Goal: Task Accomplishment & Management: Use online tool/utility

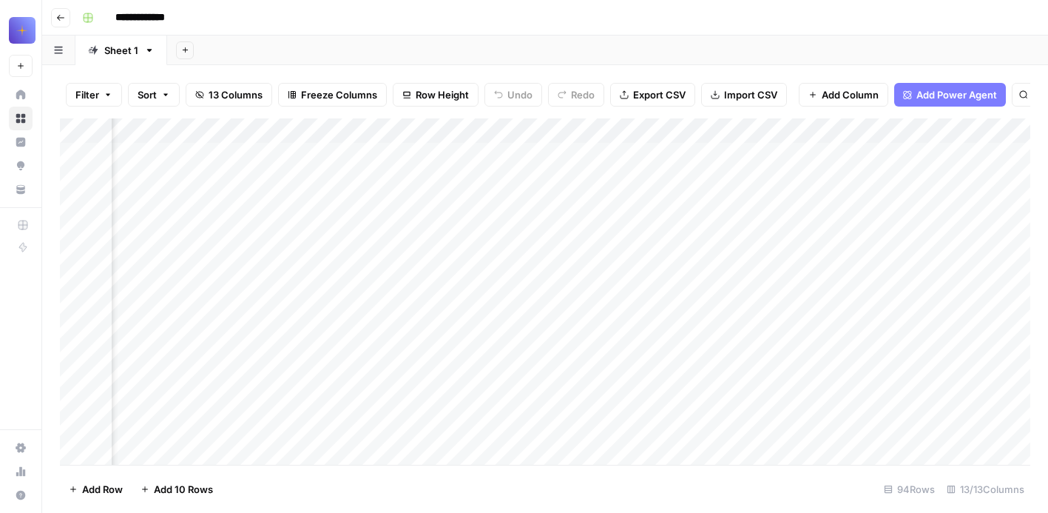
scroll to position [0, 862]
click at [781, 129] on div "Add Column" at bounding box center [545, 291] width 970 height 346
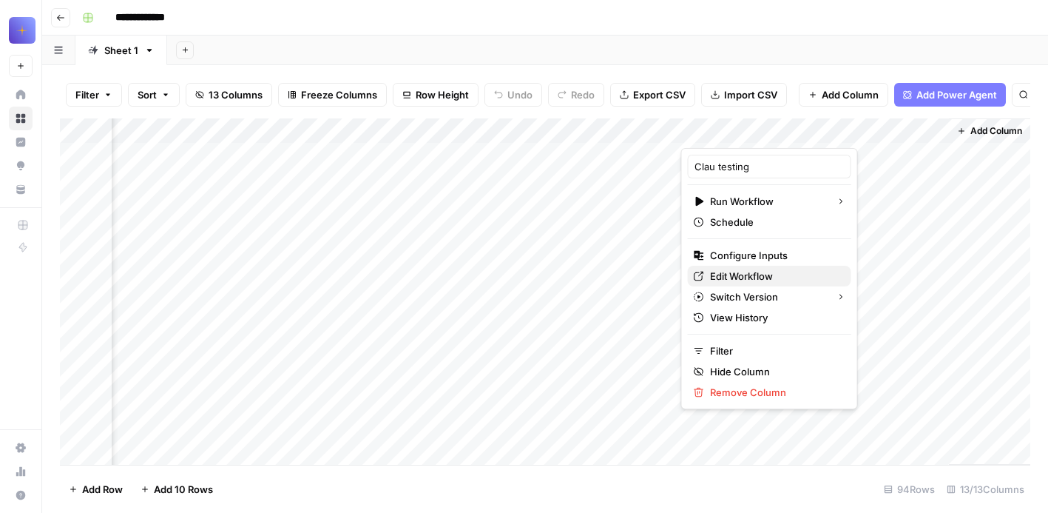
click at [771, 281] on span "Edit Workflow" at bounding box center [774, 275] width 129 height 15
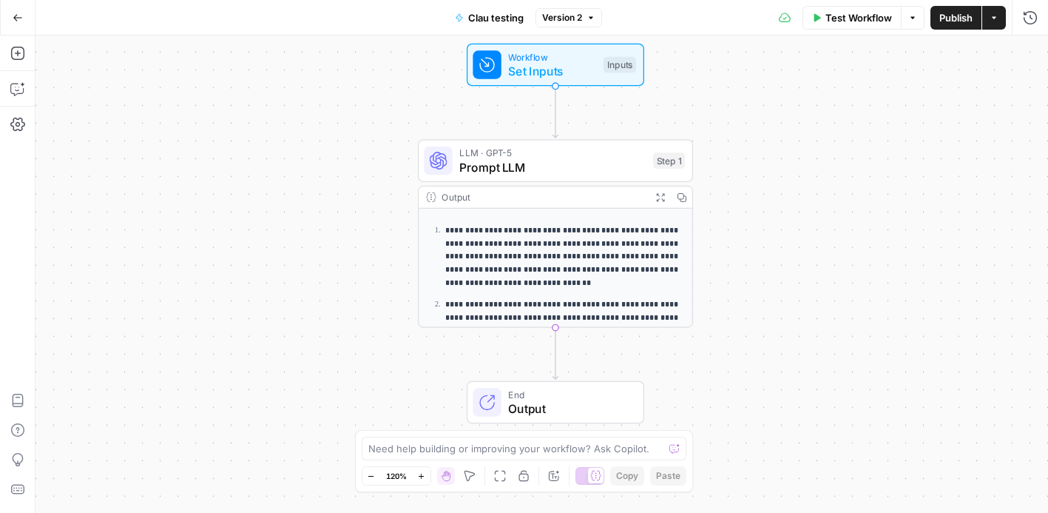
click at [600, 190] on div "Output" at bounding box center [543, 197] width 203 height 14
click at [608, 163] on span "Prompt LLM" at bounding box center [552, 167] width 186 height 18
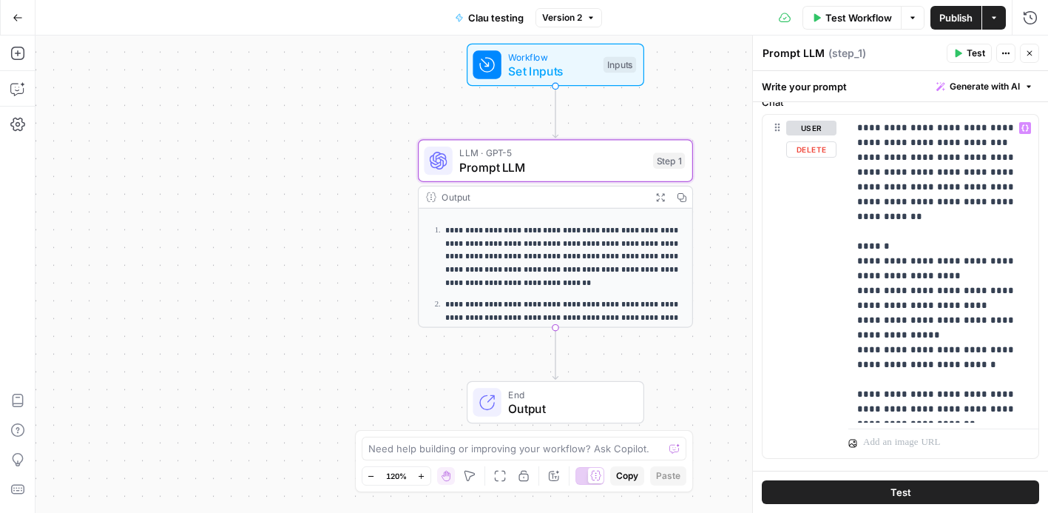
scroll to position [385, 0]
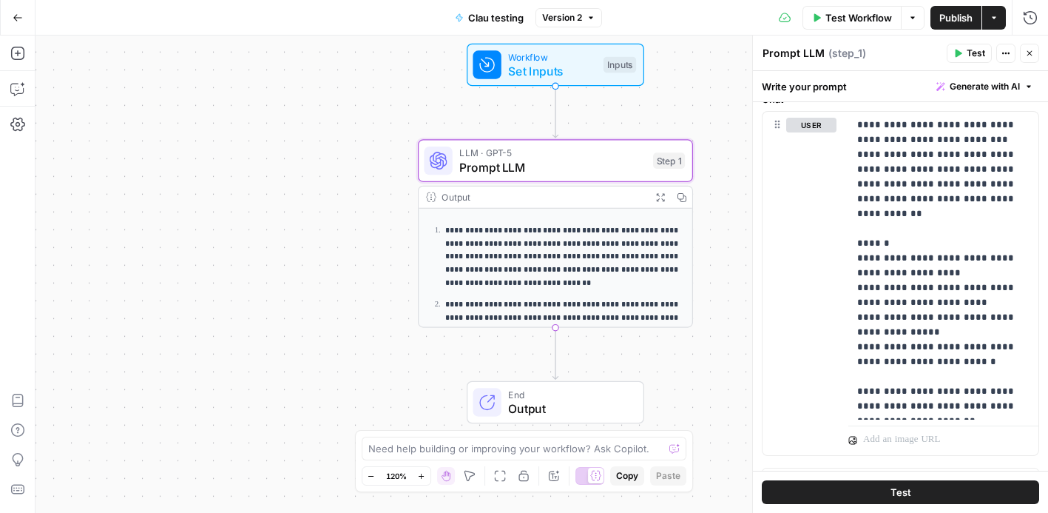
click at [703, 362] on div "**********" at bounding box center [541, 273] width 1012 height 477
click at [1036, 51] on button "Close" at bounding box center [1029, 53] width 19 height 19
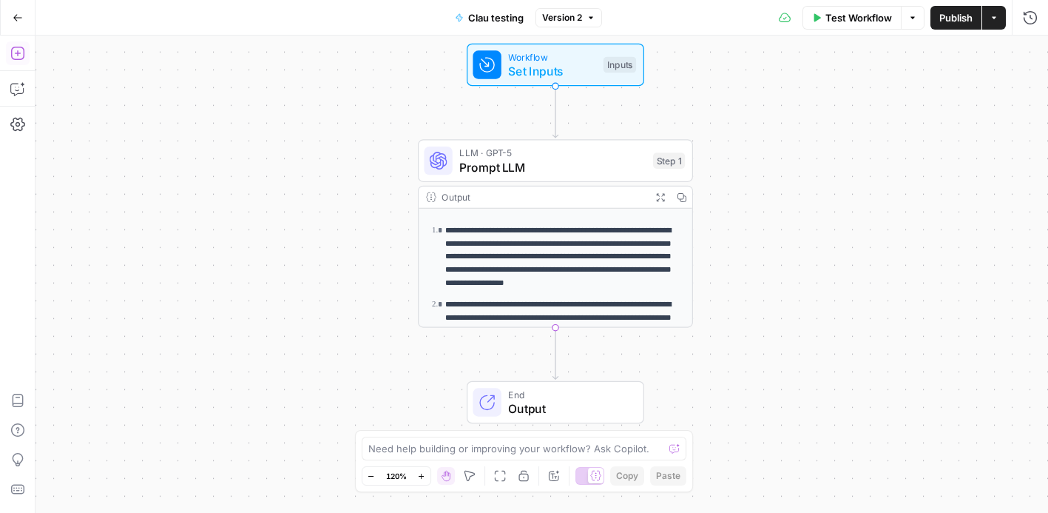
click at [24, 59] on icon "button" at bounding box center [17, 53] width 15 height 15
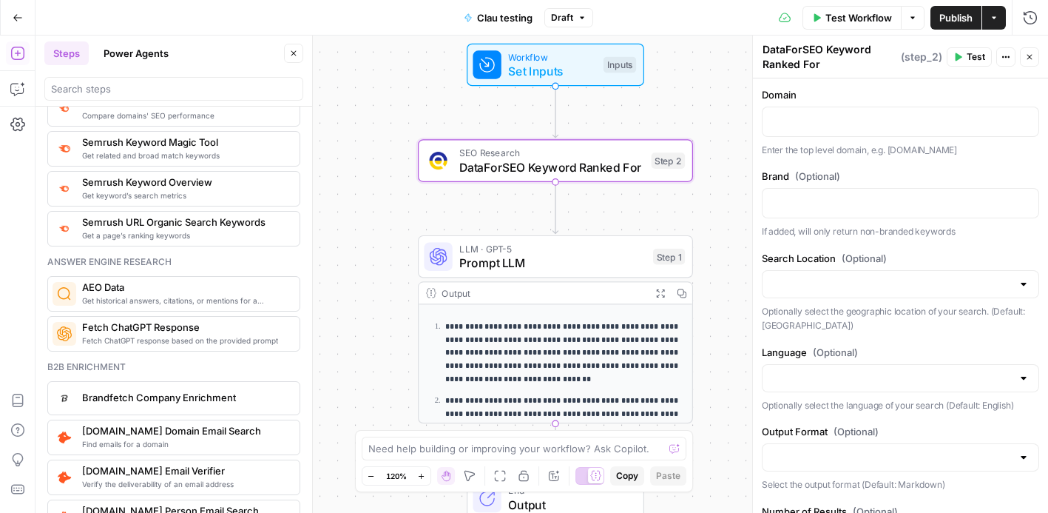
scroll to position [1823, 0]
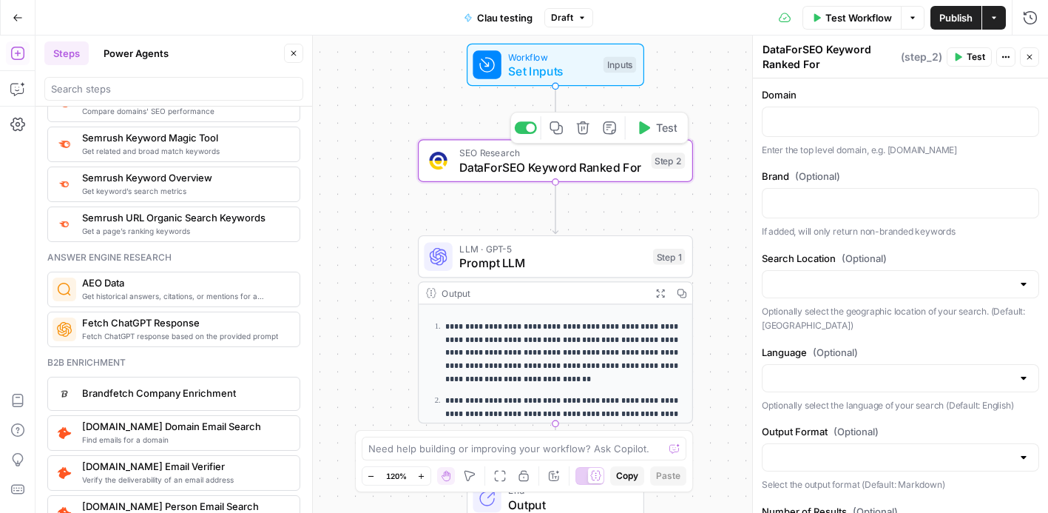
click at [653, 178] on div "SEO Research DataForSEO Keyword Ranked For Step 2 Copy step Delete step Add Not…" at bounding box center [555, 160] width 275 height 43
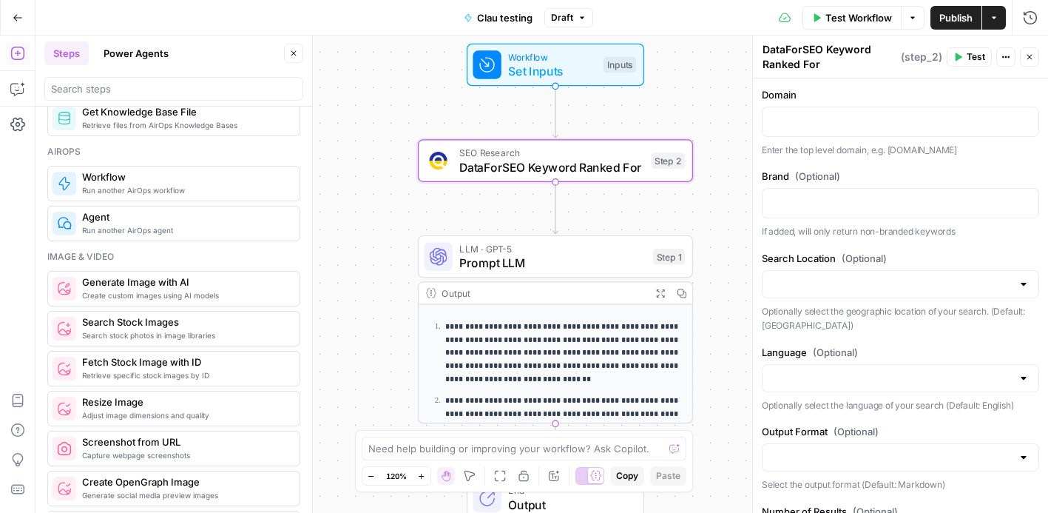
scroll to position [899, 0]
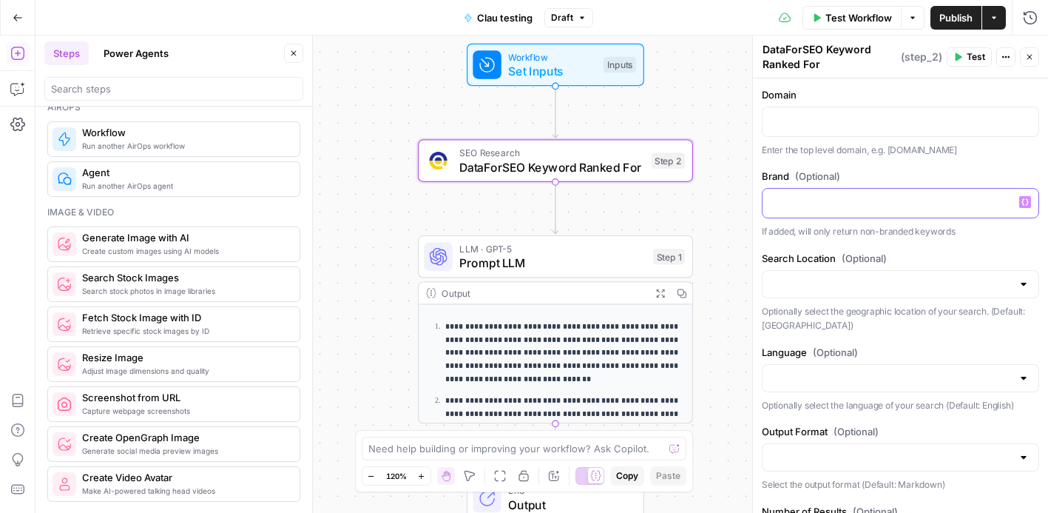
click at [837, 212] on div at bounding box center [900, 203] width 276 height 29
click at [1021, 204] on button "Variables Menu" at bounding box center [1025, 202] width 12 height 12
click at [1027, 202] on icon "button" at bounding box center [1024, 202] width 7 height 7
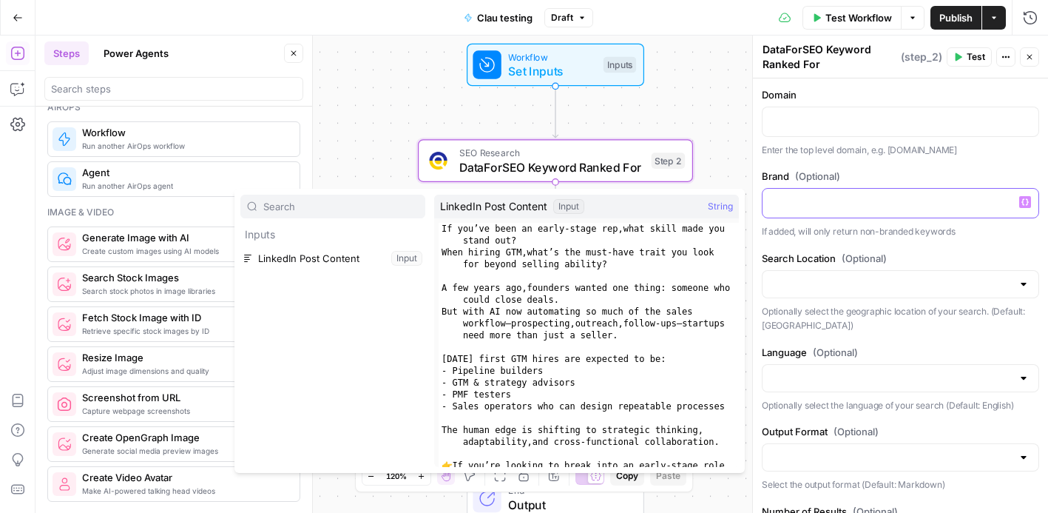
click at [866, 193] on div at bounding box center [900, 203] width 276 height 29
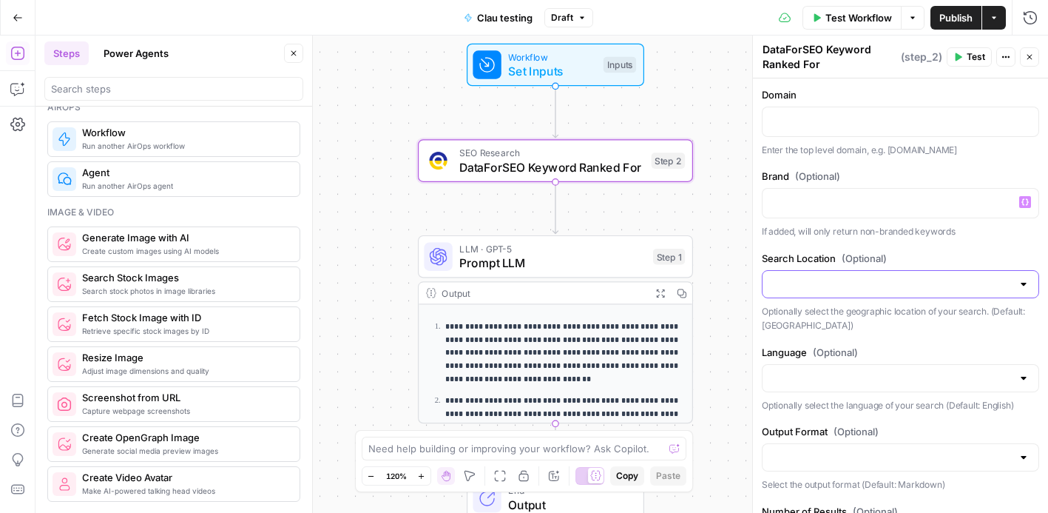
click at [853, 280] on input "Search Location (Optional)" at bounding box center [891, 284] width 240 height 15
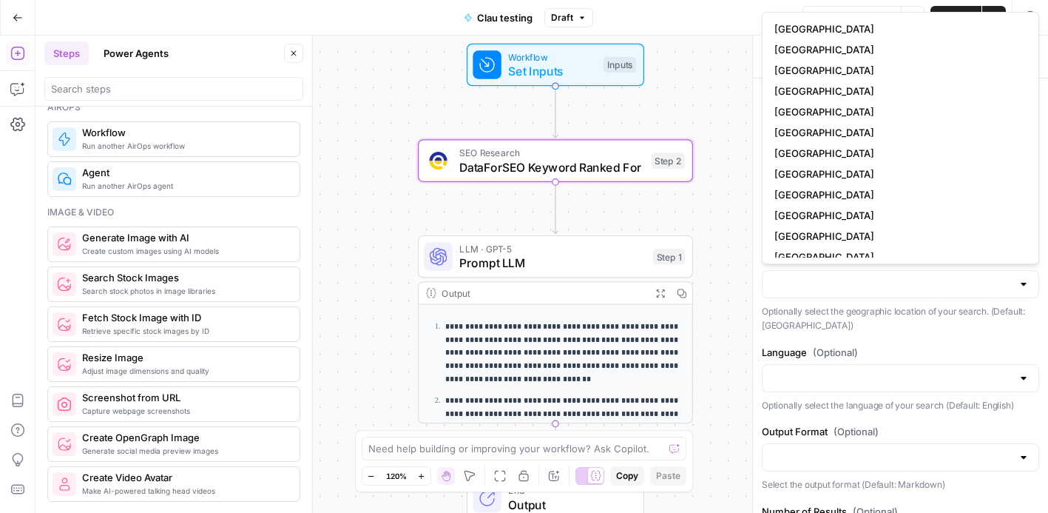
click at [850, 275] on div at bounding box center [900, 284] width 277 height 28
click at [862, 317] on p "Optionally select the geographic location of your search. (Default: United Stat…" at bounding box center [900, 318] width 277 height 29
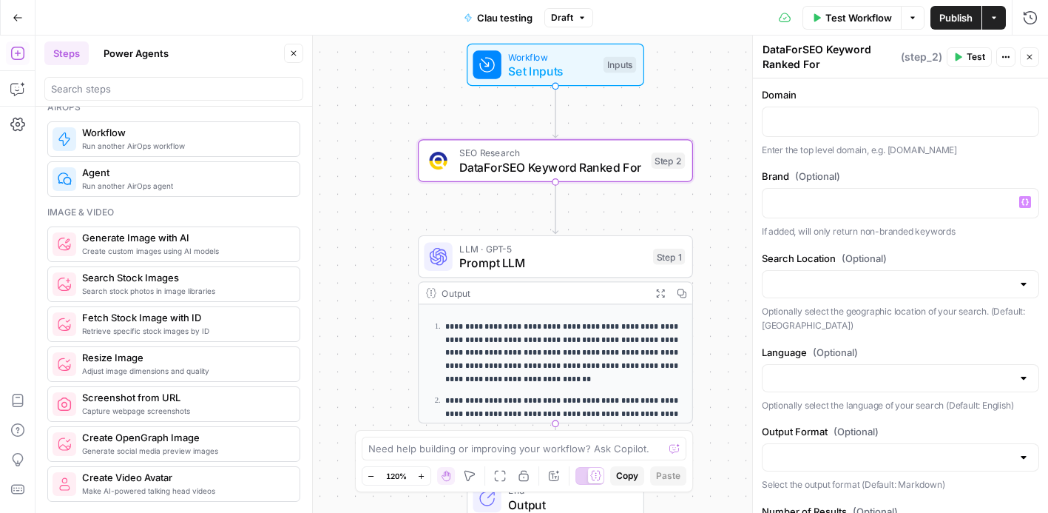
scroll to position [130, 0]
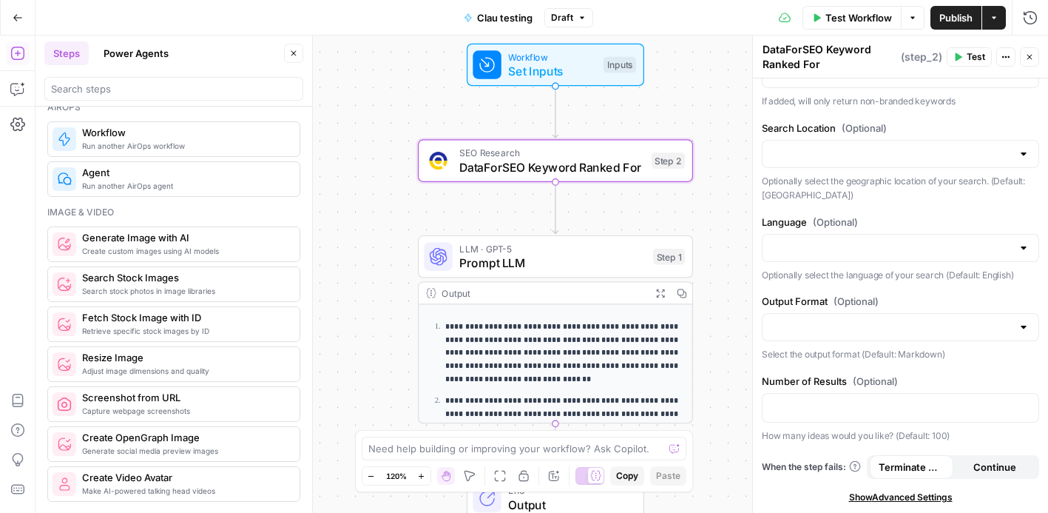
click at [742, 269] on div "**********" at bounding box center [541, 273] width 1012 height 477
click at [299, 51] on button "Close" at bounding box center [293, 53] width 19 height 19
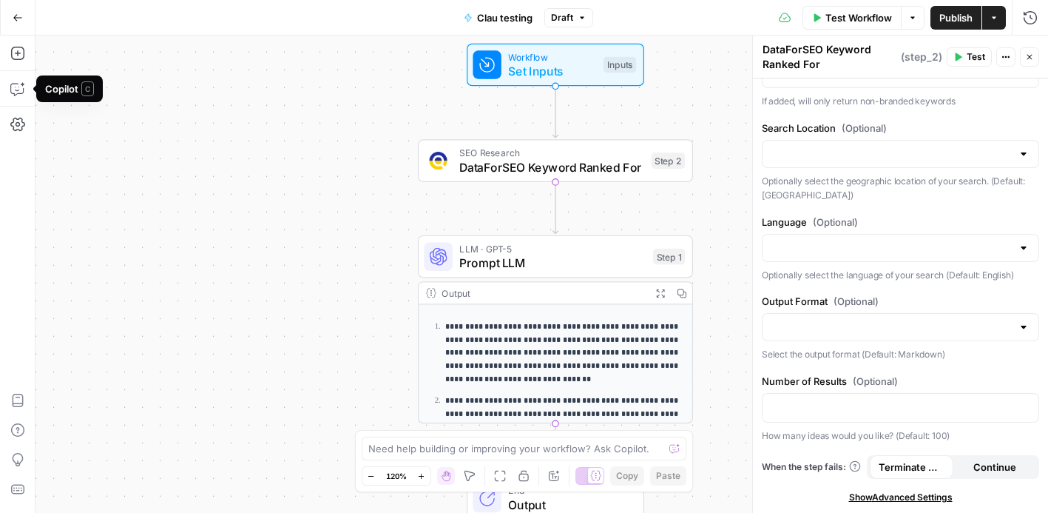
click at [14, 30] on button "Go Back" at bounding box center [17, 17] width 27 height 27
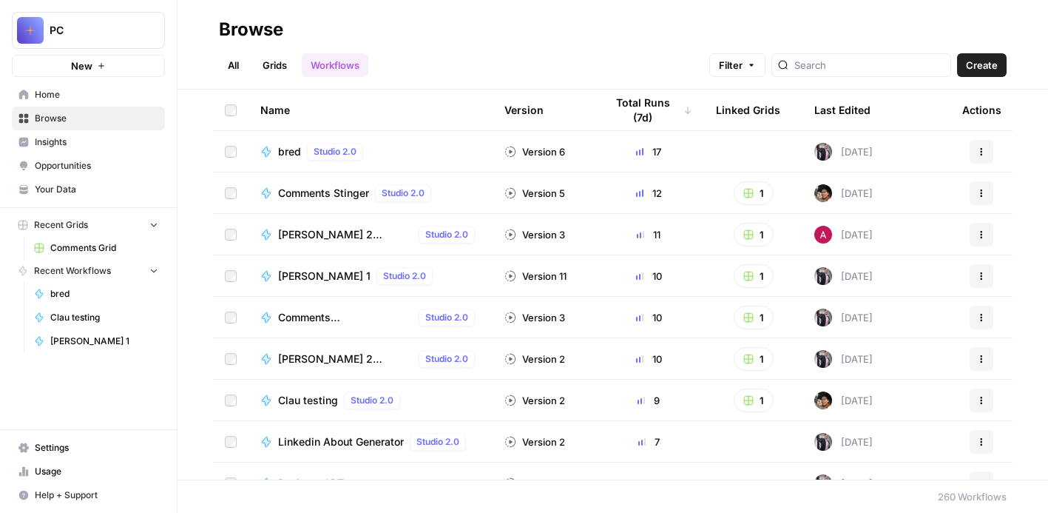
click at [67, 242] on span "Comments Grid" at bounding box center [104, 247] width 108 height 13
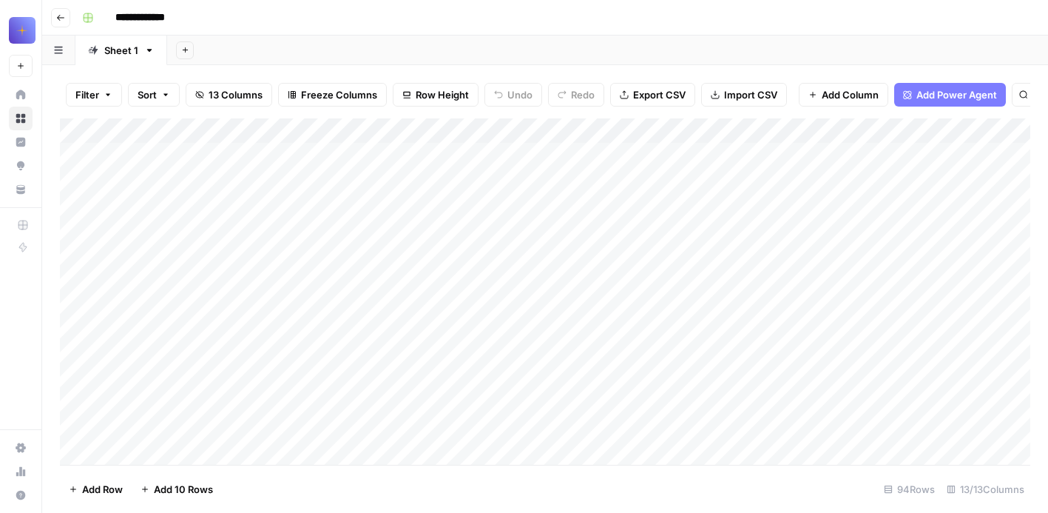
click at [191, 51] on button "Add Sheet" at bounding box center [185, 50] width 18 height 18
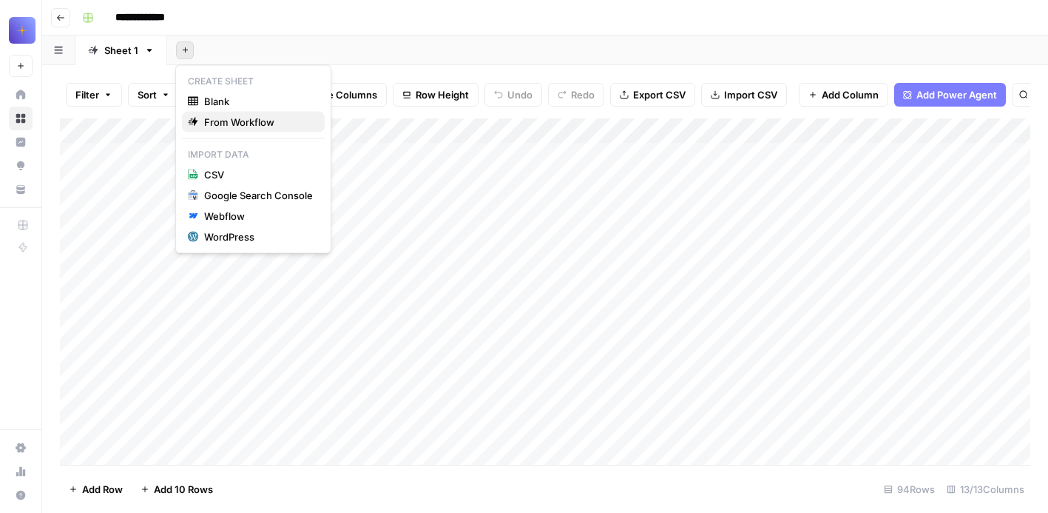
click at [221, 125] on span "From Workflow" at bounding box center [258, 122] width 109 height 15
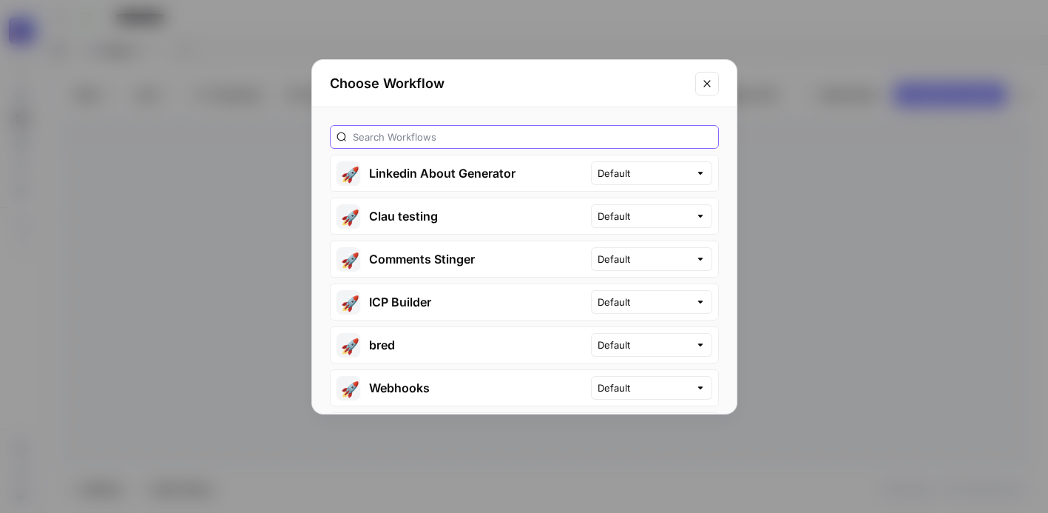
click at [449, 143] on input "text" at bounding box center [532, 136] width 359 height 15
click at [495, 217] on button "🚀 Clau testing" at bounding box center [461, 215] width 260 height 35
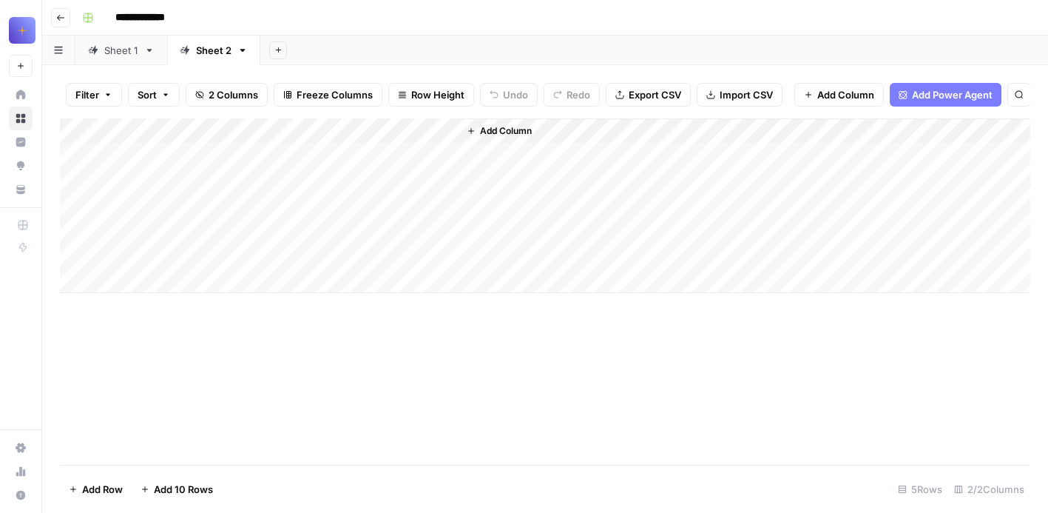
click at [141, 54] on link "Sheet 1" at bounding box center [121, 50] width 92 height 30
click at [206, 52] on div "Sheet 2" at bounding box center [213, 50] width 35 height 15
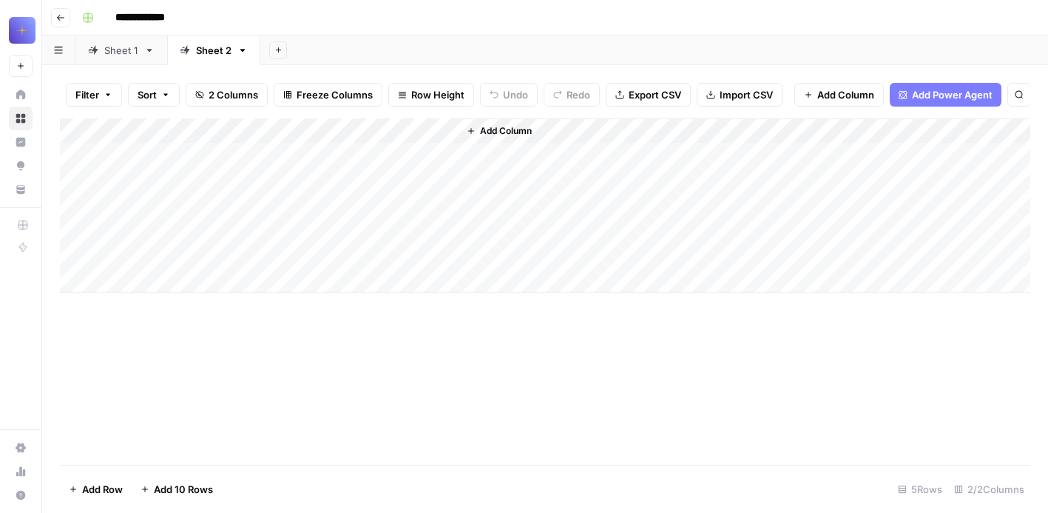
click at [206, 52] on div "Sheet 2" at bounding box center [213, 50] width 35 height 15
type input "*"
type input "**********"
click at [270, 346] on div "Add Column" at bounding box center [545, 291] width 970 height 346
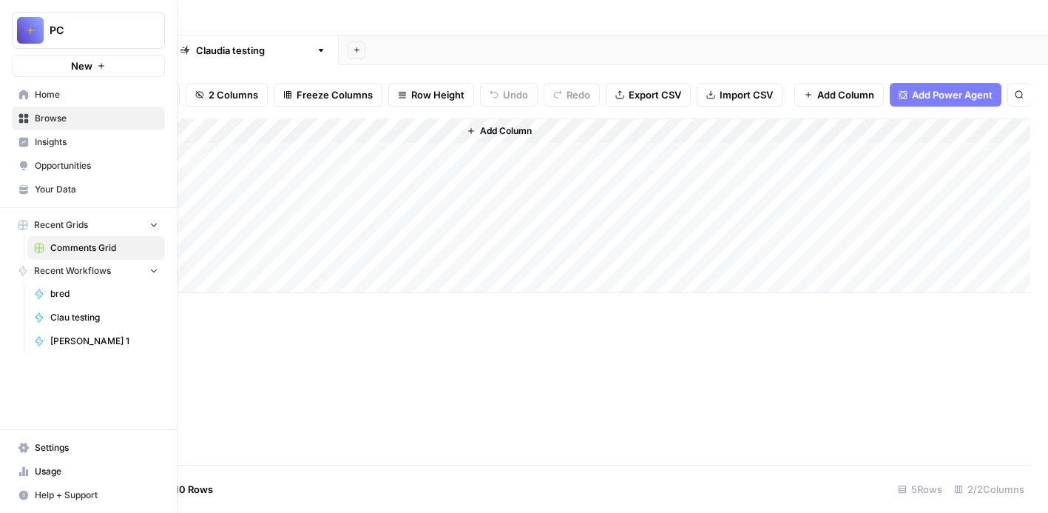
click at [78, 195] on span "Your Data" at bounding box center [97, 189] width 124 height 13
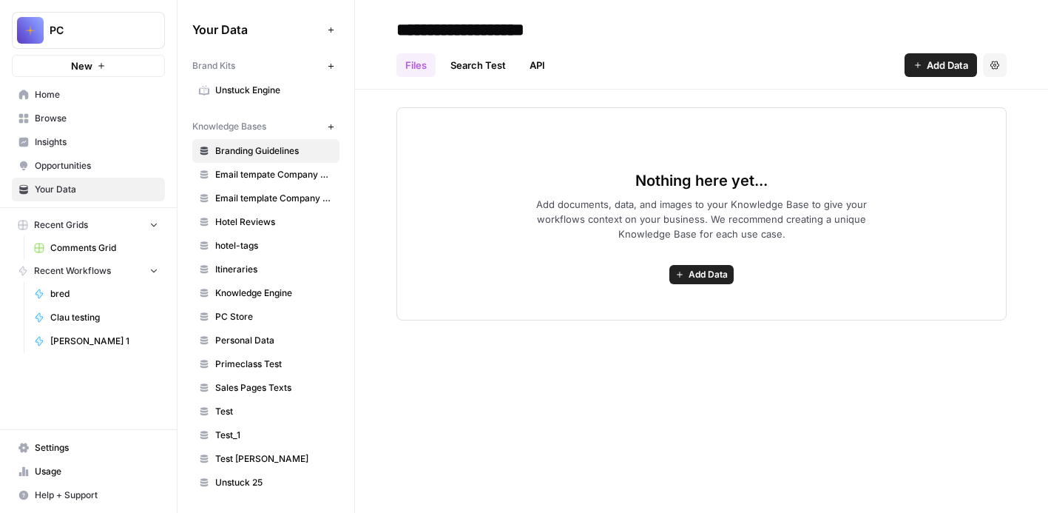
click at [262, 92] on span "Unstuck Engine" at bounding box center [274, 90] width 118 height 13
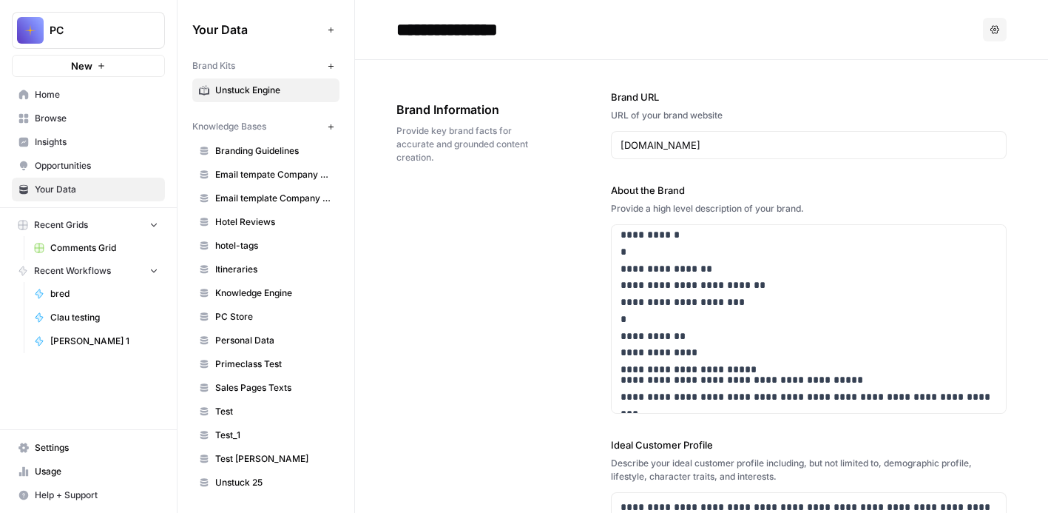
click at [331, 61] on button "New" at bounding box center [331, 66] width 18 height 18
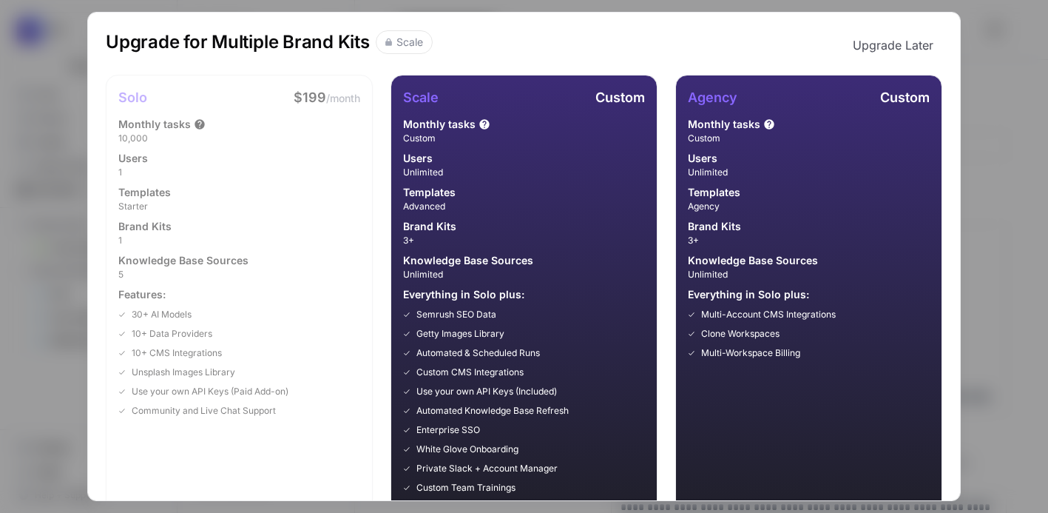
click at [984, 41] on div "Upgrade for Multiple Brand Kits Scale Upgrade Later Solo $199 /month Monthly ta…" at bounding box center [524, 256] width 1048 height 513
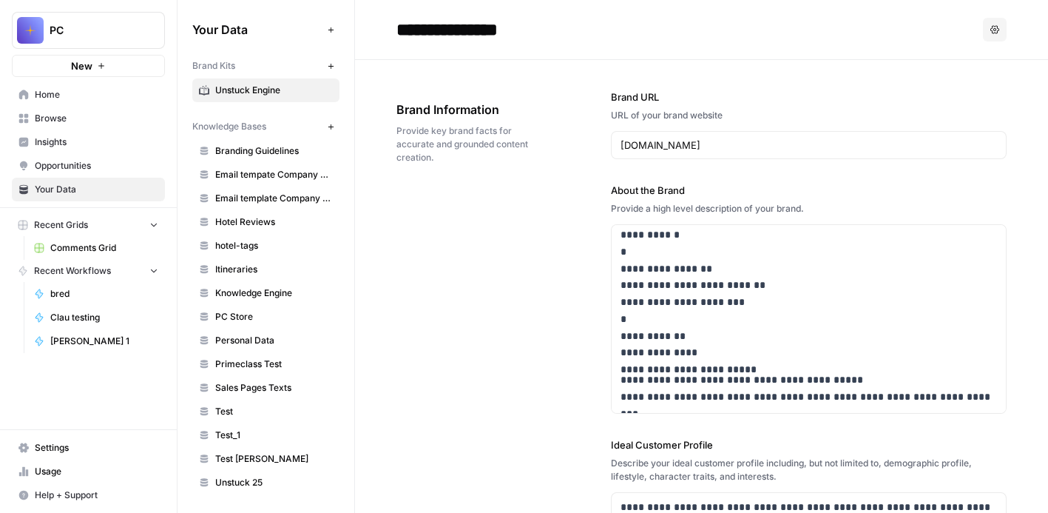
click at [279, 223] on span "Hotel Reviews" at bounding box center [274, 221] width 118 height 13
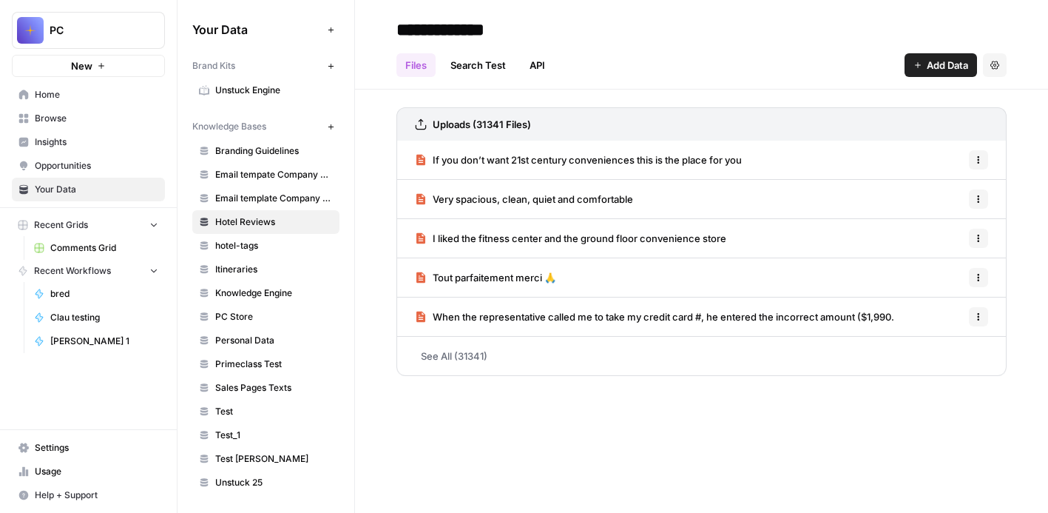
click at [301, 199] on span "Email template Company descriptions" at bounding box center [274, 198] width 118 height 13
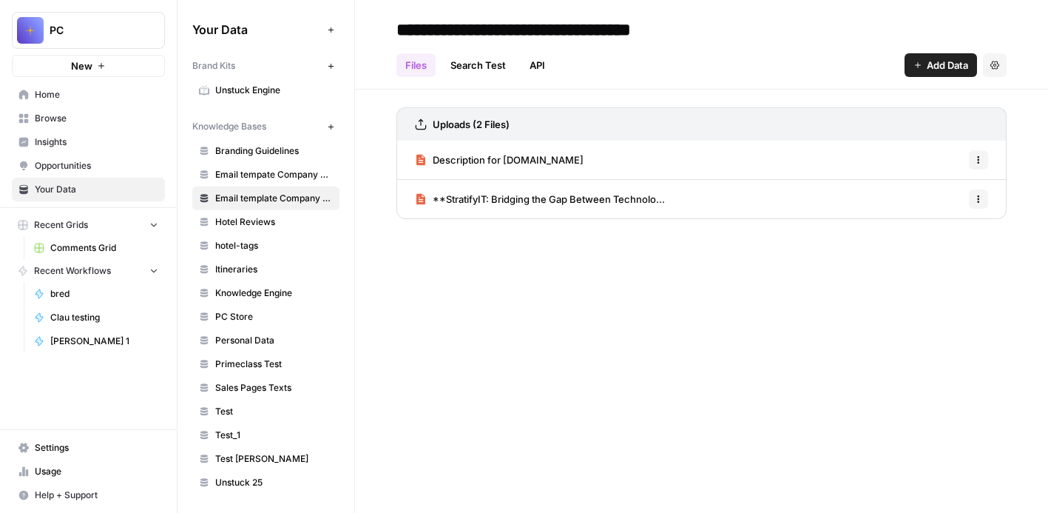
click at [293, 176] on span "Email tempate Company descriptions from Clay" at bounding box center [274, 174] width 118 height 13
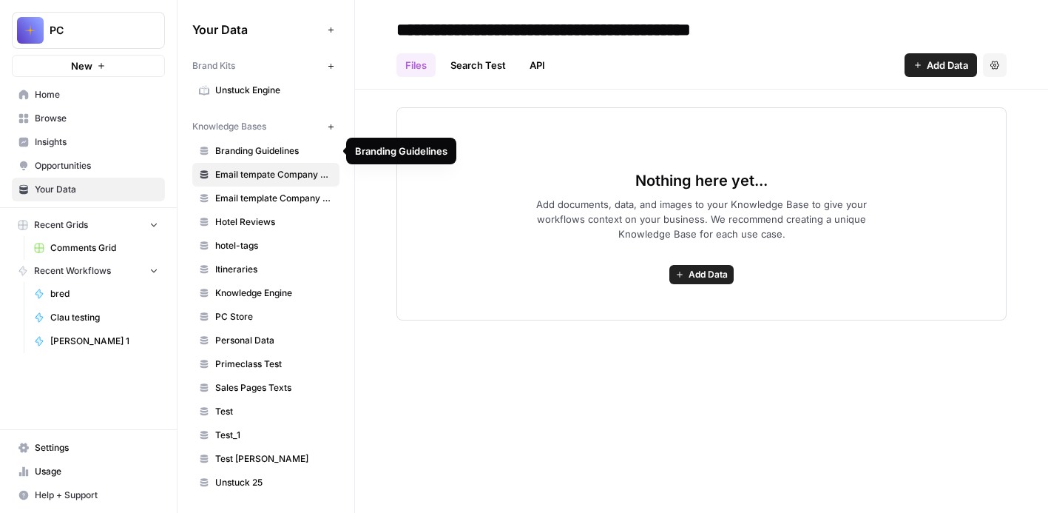
click at [272, 149] on span "Branding Guidelines" at bounding box center [274, 150] width 118 height 13
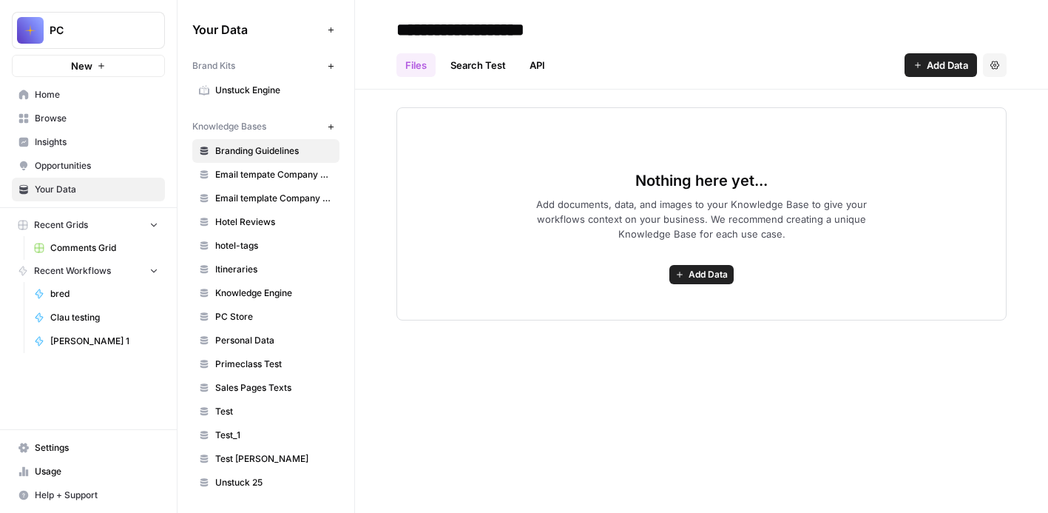
click at [251, 342] on span "Personal Data" at bounding box center [274, 340] width 118 height 13
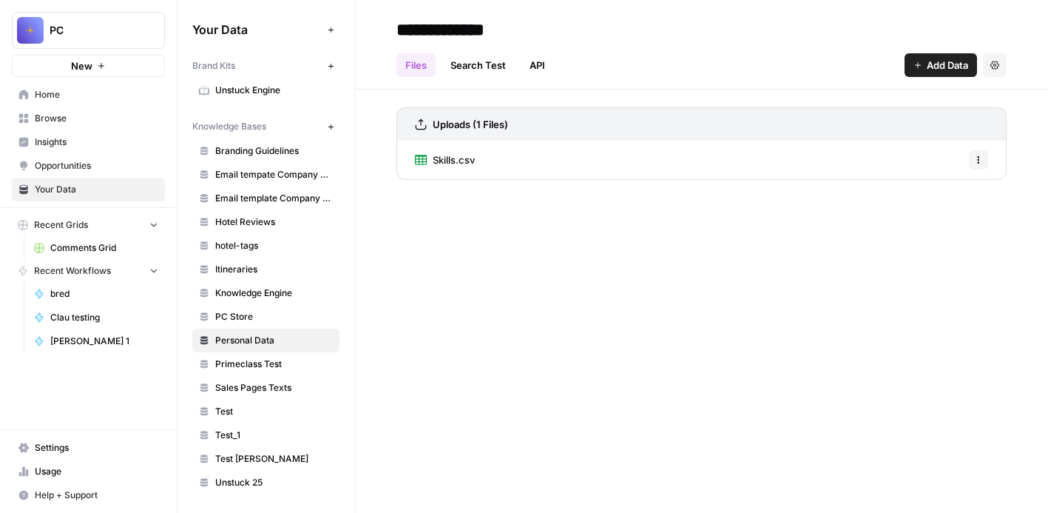
click at [263, 92] on span "Unstuck Engine" at bounding box center [274, 90] width 118 height 13
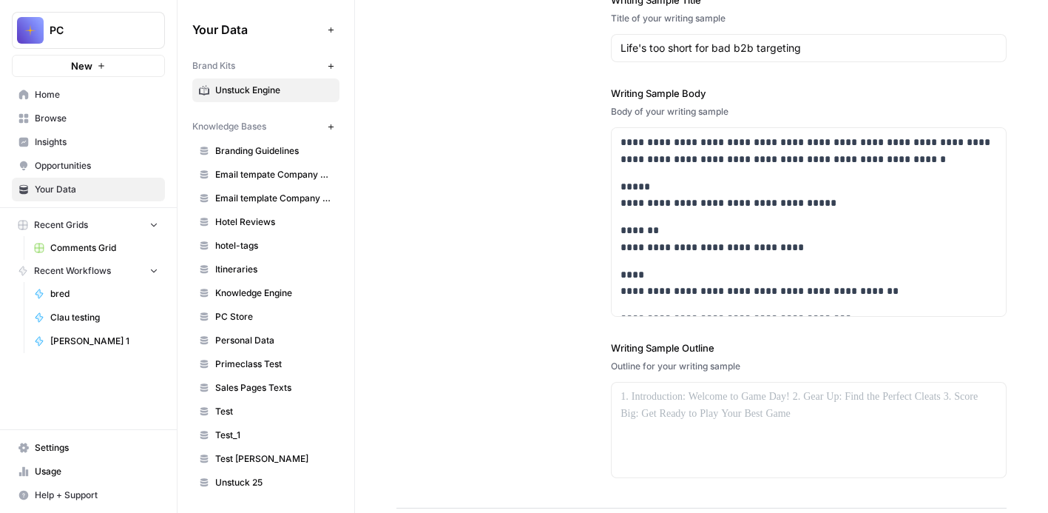
scroll to position [2295, 0]
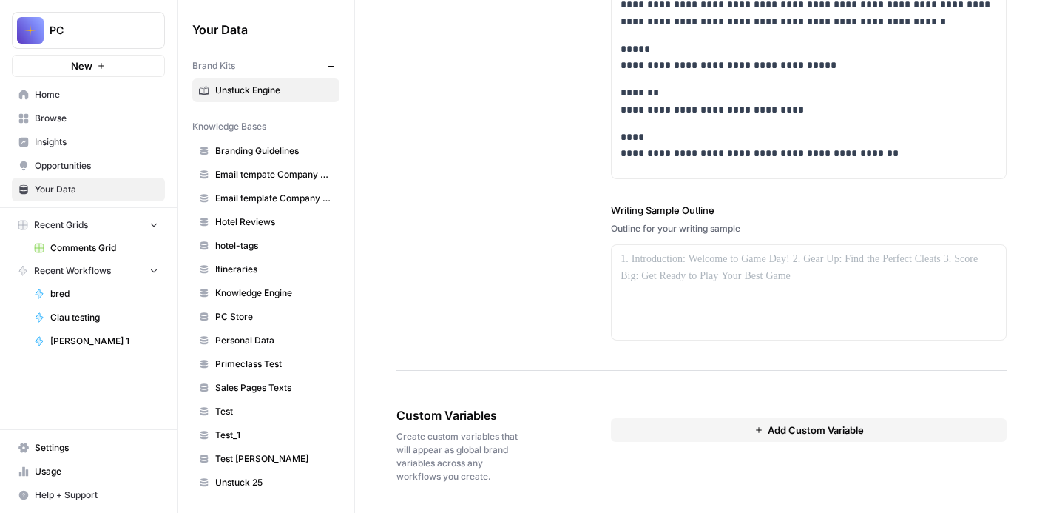
click at [88, 317] on span "Clau testing" at bounding box center [104, 317] width 108 height 13
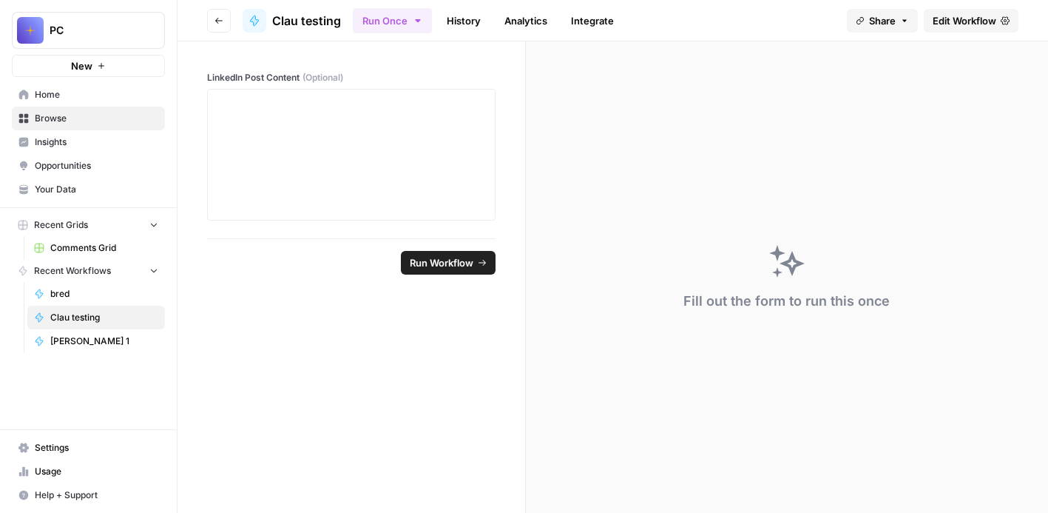
click at [603, 196] on div "Fill out the form to run this once" at bounding box center [787, 276] width 522 height 471
click at [217, 21] on icon "button" at bounding box center [218, 20] width 9 height 9
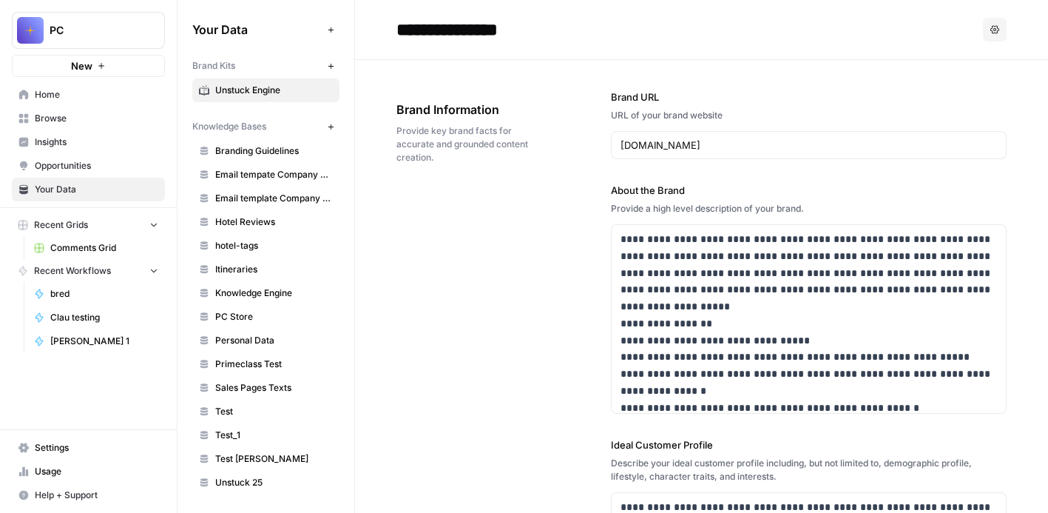
click at [114, 252] on span "Comments Grid" at bounding box center [104, 247] width 108 height 13
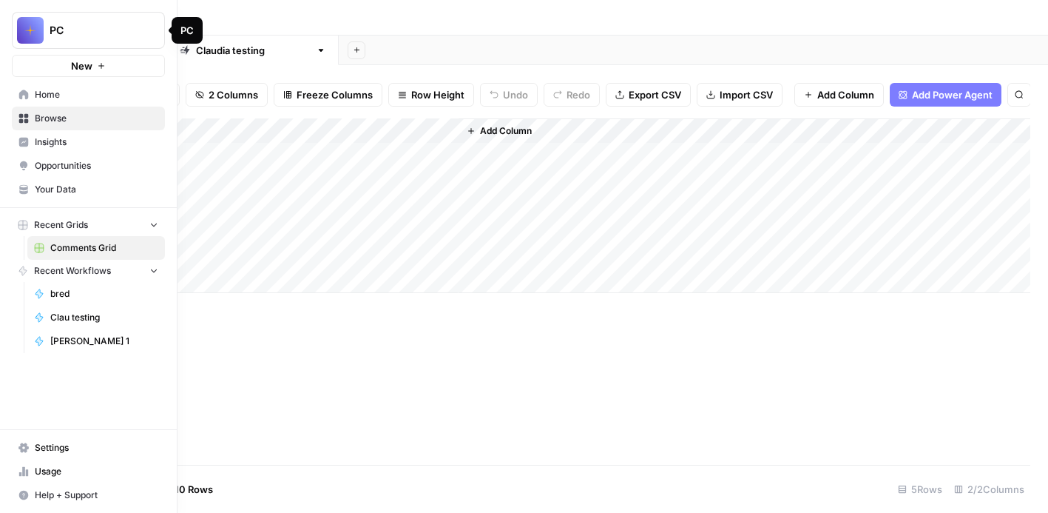
click at [141, 35] on div "PC" at bounding box center [105, 30] width 110 height 15
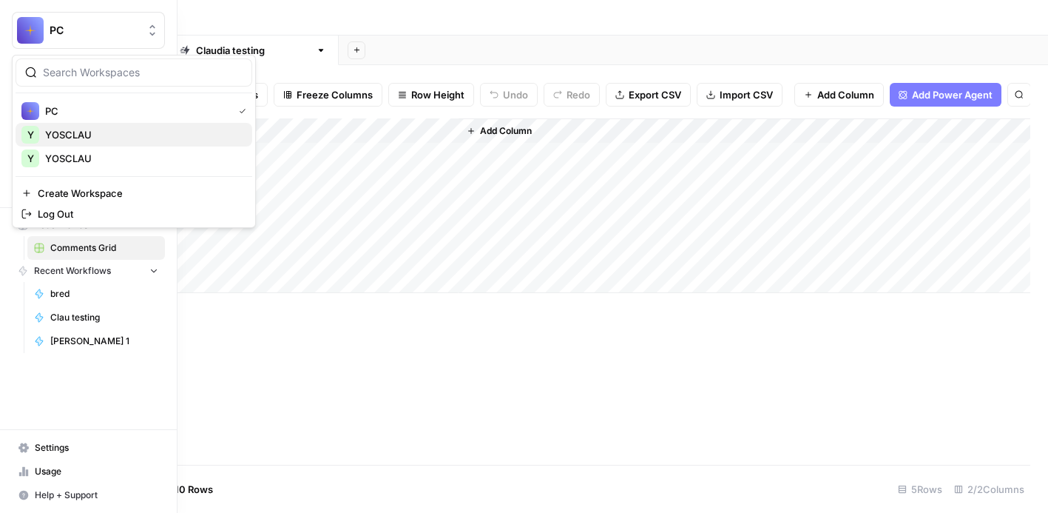
click at [126, 141] on span "YOSCLAU" at bounding box center [142, 134] width 195 height 15
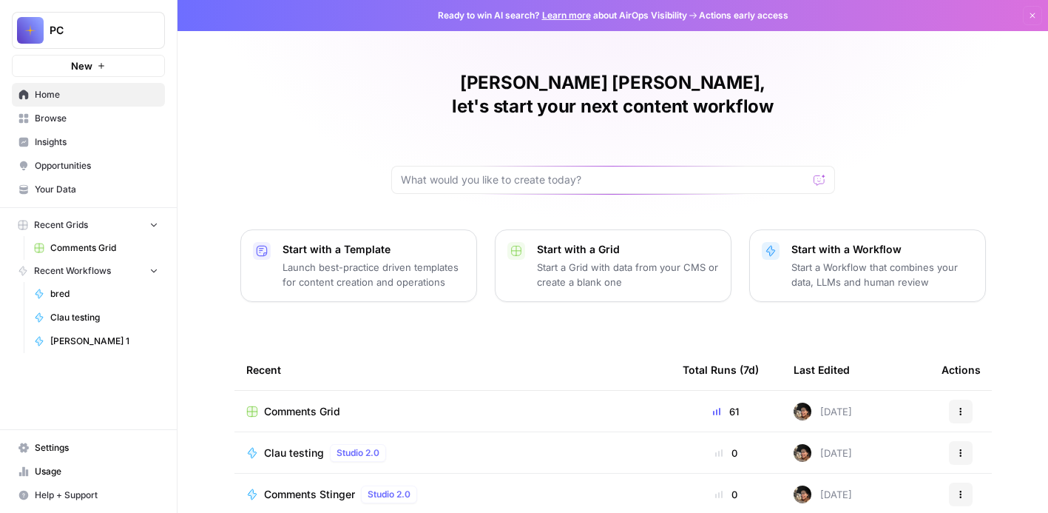
click at [93, 237] on link "Comments Grid" at bounding box center [96, 248] width 138 height 24
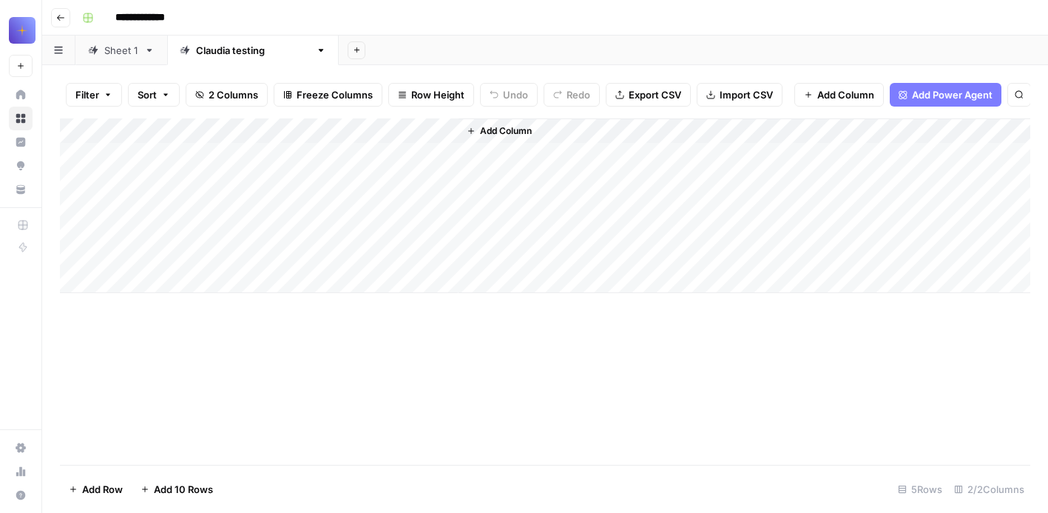
click at [428, 129] on div "Add Column" at bounding box center [545, 205] width 970 height 175
click at [212, 50] on div "[PERSON_NAME] testing" at bounding box center [253, 50] width 114 height 15
click at [200, 155] on div "Add Column" at bounding box center [545, 205] width 970 height 175
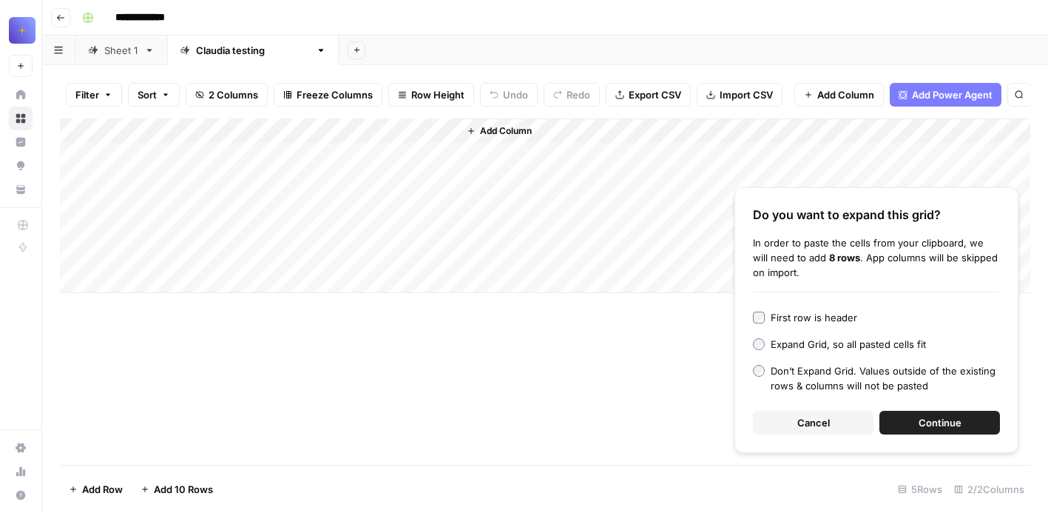
click at [799, 322] on div "First row is header" at bounding box center [814, 317] width 87 height 15
click at [779, 322] on div "First row is header" at bounding box center [814, 317] width 87 height 15
click at [790, 342] on div "Expand Grid, so all pasted cells fit" at bounding box center [848, 343] width 155 height 15
click at [822, 419] on span "Cancel" at bounding box center [813, 422] width 33 height 15
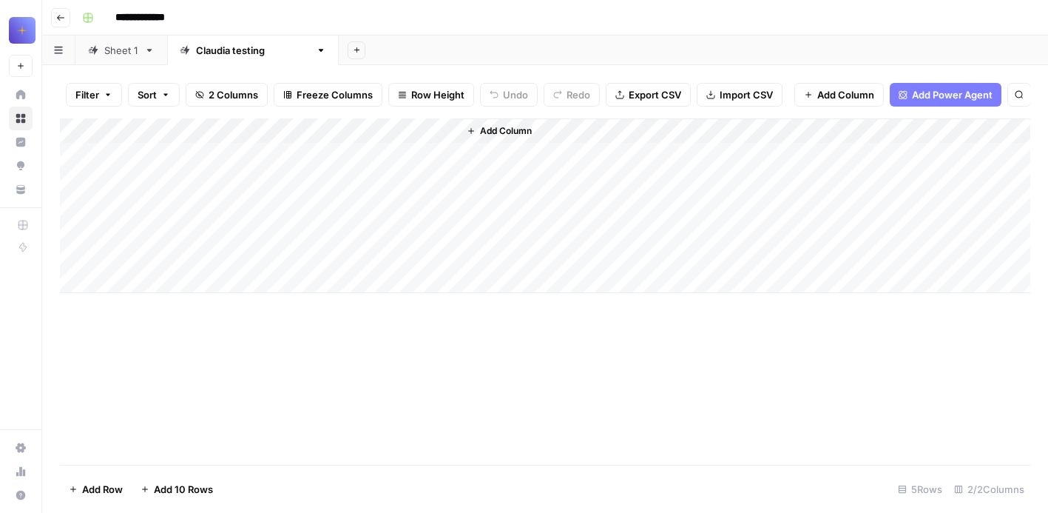
click at [240, 159] on div "Add Column" at bounding box center [545, 205] width 970 height 175
click at [240, 159] on textarea at bounding box center [229, 156] width 237 height 21
type textarea "**********"
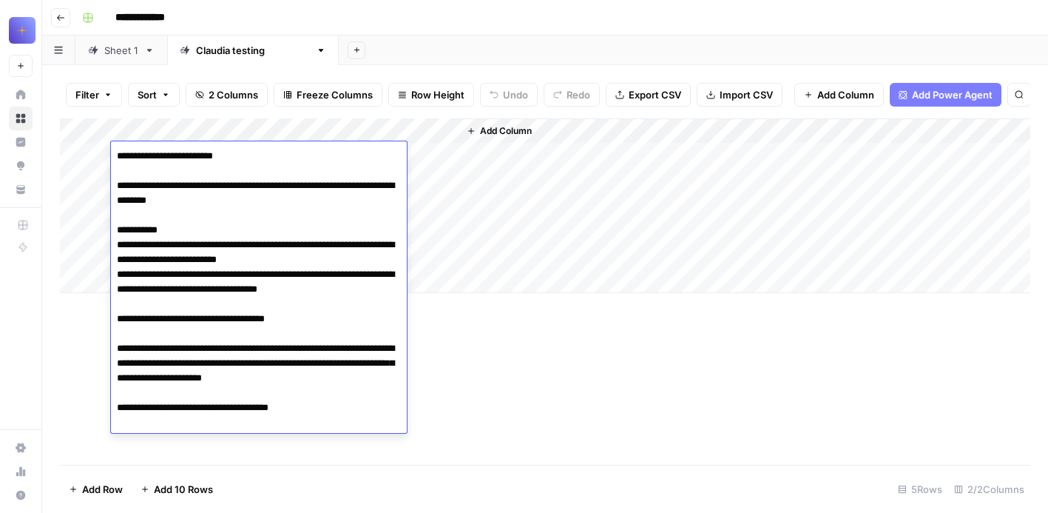
click at [526, 371] on div "Add Column" at bounding box center [545, 291] width 970 height 346
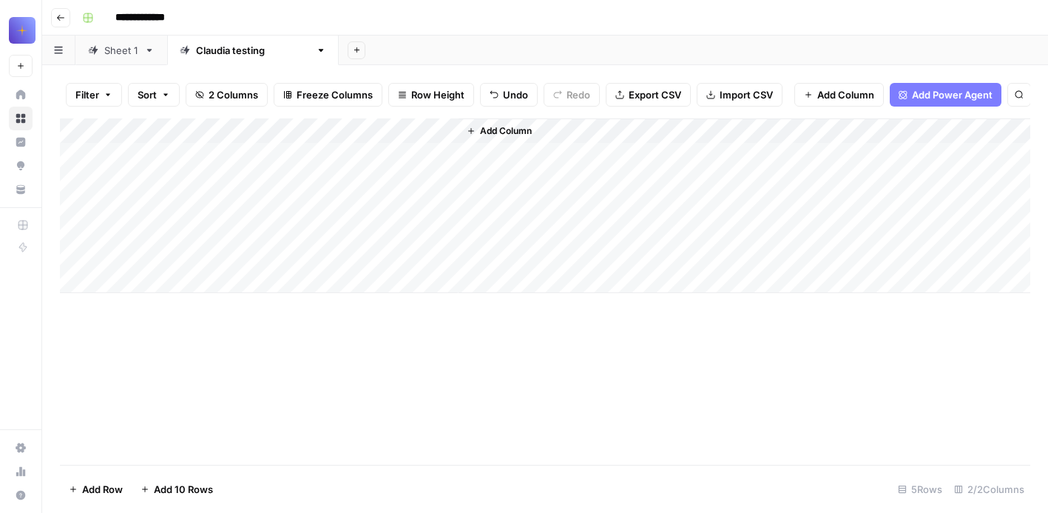
drag, startPoint x: 325, startPoint y: 166, endPoint x: 325, endPoint y: 209, distance: 42.9
click at [325, 209] on div "Add Column" at bounding box center [545, 205] width 970 height 175
click at [197, 202] on div "Add Column" at bounding box center [545, 205] width 970 height 175
click at [219, 179] on div "Add Column" at bounding box center [545, 205] width 970 height 175
click at [254, 155] on div "Add Column" at bounding box center [545, 205] width 970 height 175
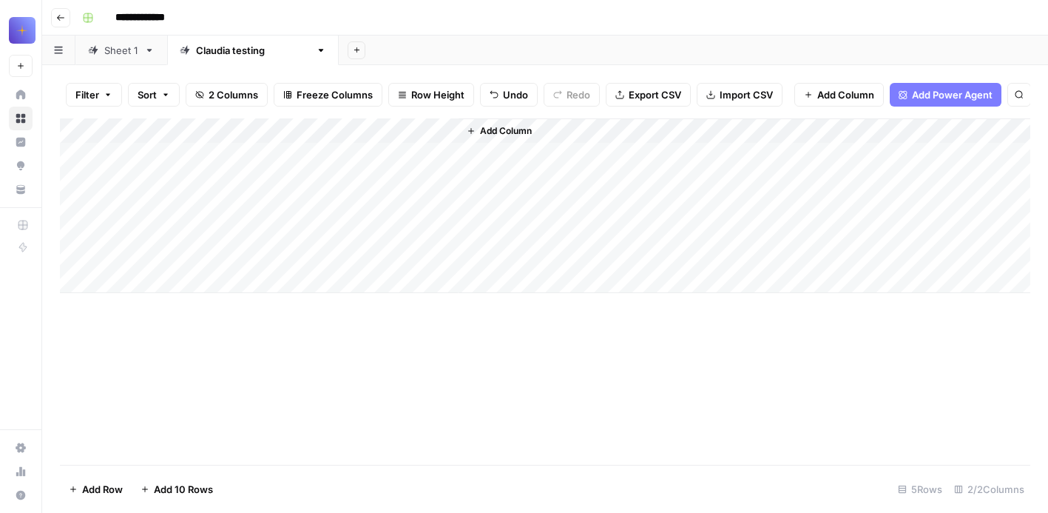
click at [254, 155] on div "Add Column" at bounding box center [545, 205] width 970 height 175
click at [416, 359] on div "Add Column" at bounding box center [545, 291] width 970 height 346
click at [64, 153] on div "Add Column" at bounding box center [545, 205] width 970 height 175
click at [279, 184] on div "Add Column" at bounding box center [545, 205] width 970 height 175
click at [305, 139] on div "Add Column" at bounding box center [545, 205] width 970 height 175
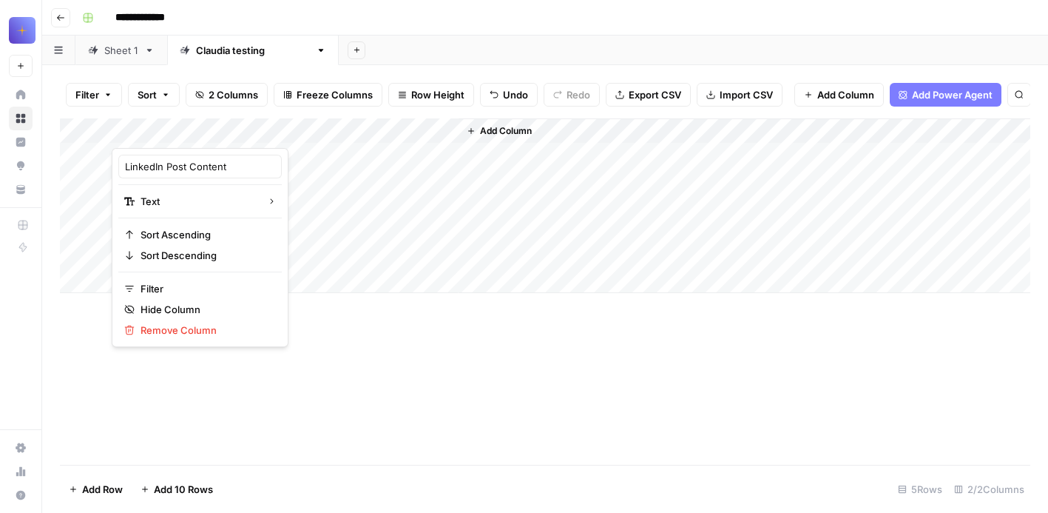
click at [335, 334] on div "Add Column" at bounding box center [545, 291] width 970 height 346
click at [256, 173] on div "Add Column" at bounding box center [545, 205] width 970 height 175
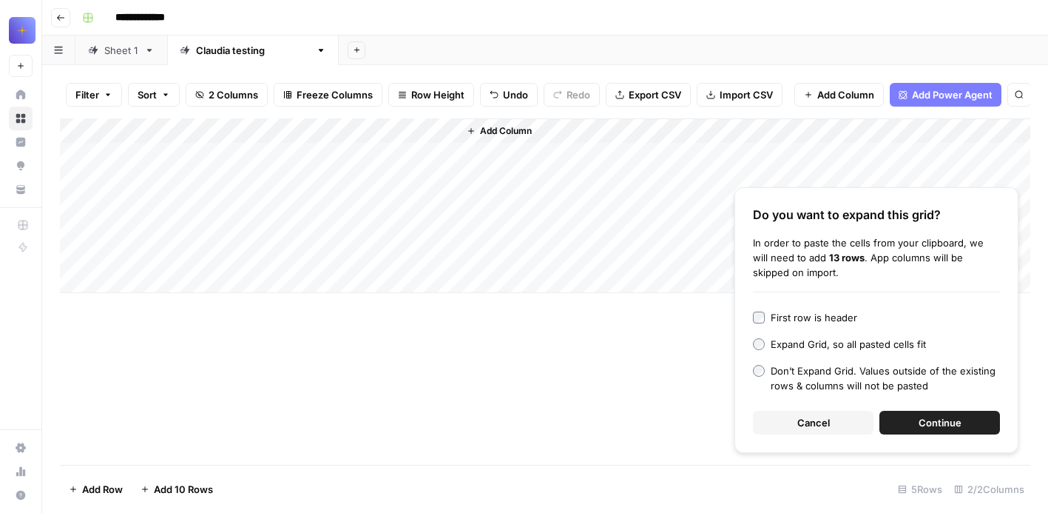
click at [259, 191] on div "Add Column" at bounding box center [545, 205] width 970 height 175
click at [259, 191] on textarea at bounding box center [229, 181] width 237 height 21
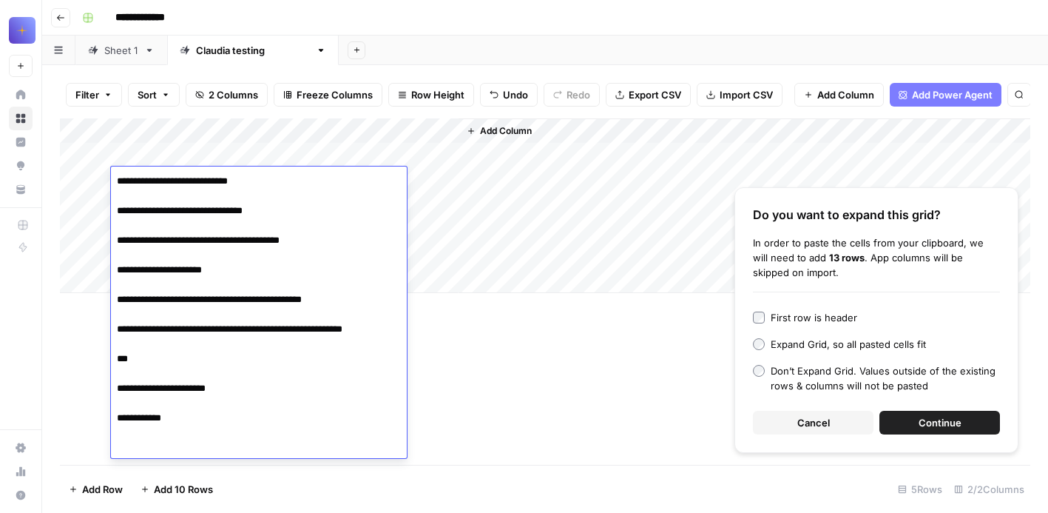
type textarea "**********"
click at [581, 374] on div "Add Column Do you want to expand this grid? In order to paste the cells from yo…" at bounding box center [545, 291] width 970 height 346
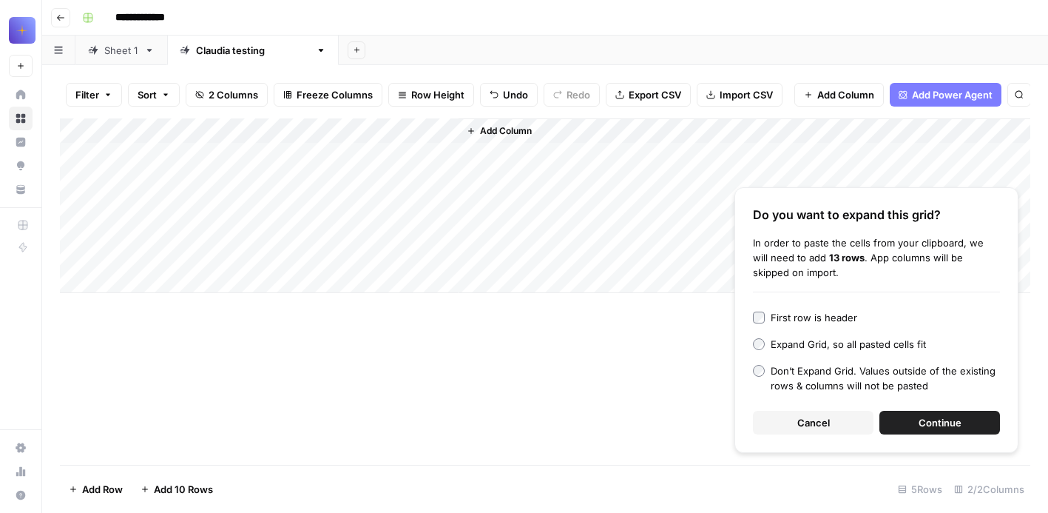
click at [235, 206] on div "Add Column" at bounding box center [545, 205] width 970 height 175
click at [235, 206] on textarea at bounding box center [229, 206] width 237 height 21
type textarea "**********"
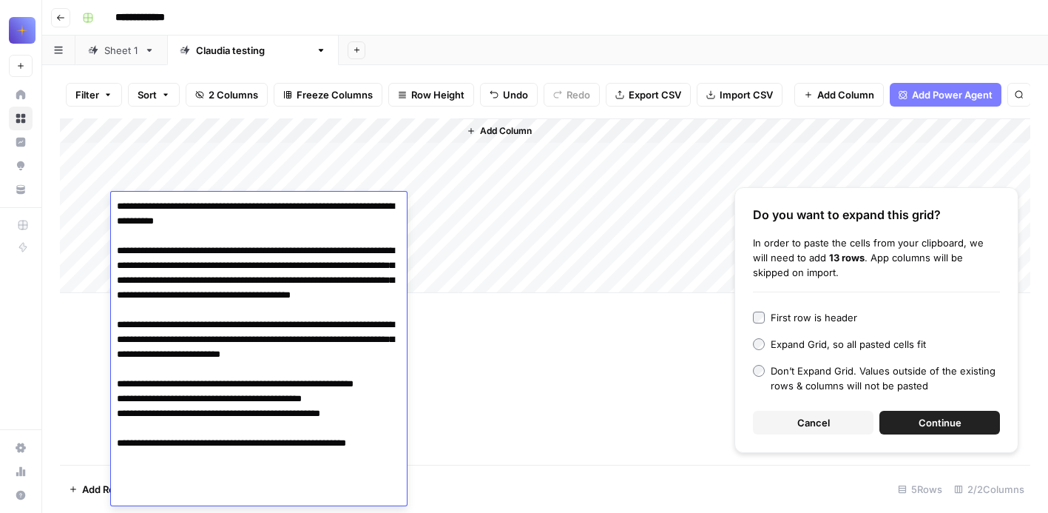
click at [544, 350] on div "Add Column Do you want to expand this grid? In order to paste the cells from yo…" at bounding box center [545, 291] width 970 height 346
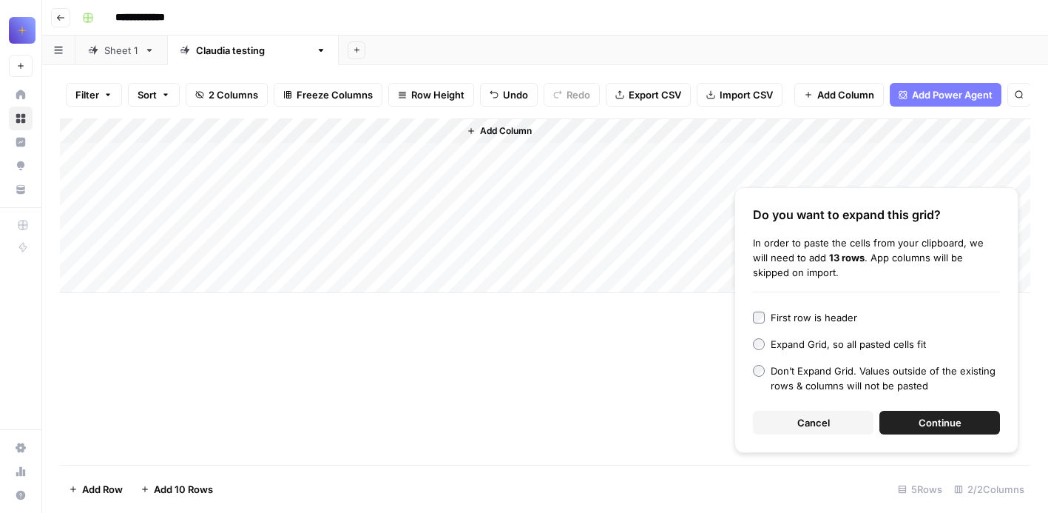
click at [263, 234] on div "Add Column" at bounding box center [545, 205] width 970 height 175
type textarea "**********"
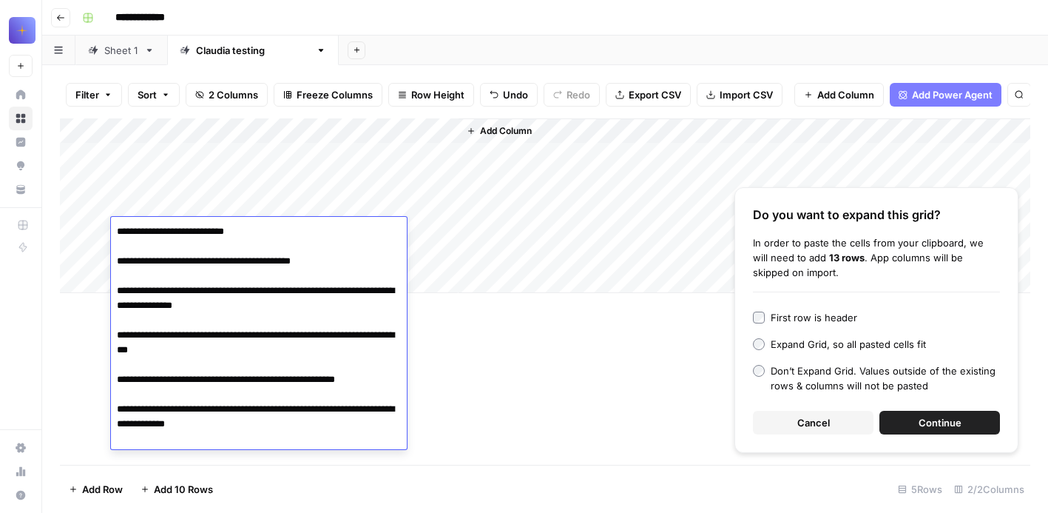
click at [474, 319] on div "Add Column Do you want to expand this grid? In order to paste the cells from yo…" at bounding box center [545, 291] width 970 height 346
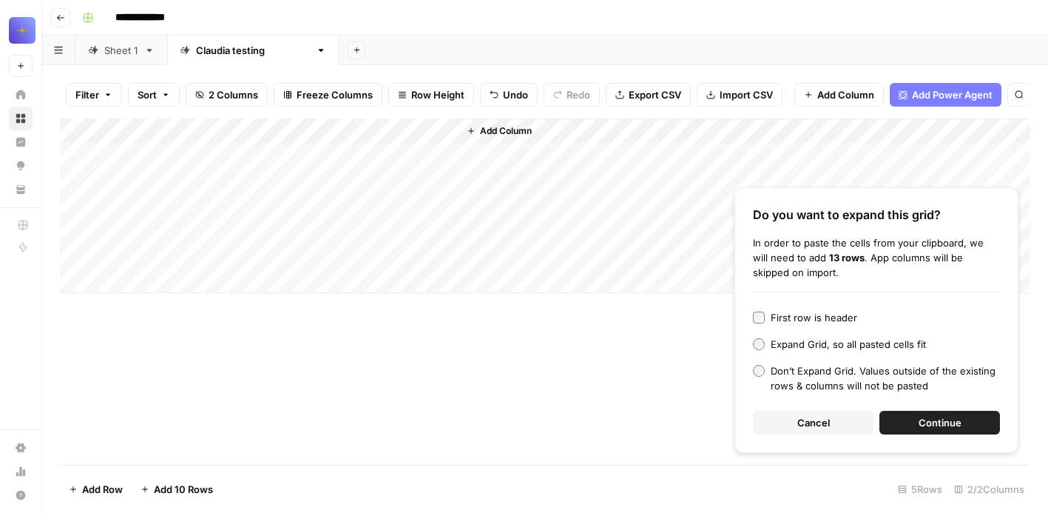
click at [249, 254] on div "Add Column" at bounding box center [545, 205] width 970 height 175
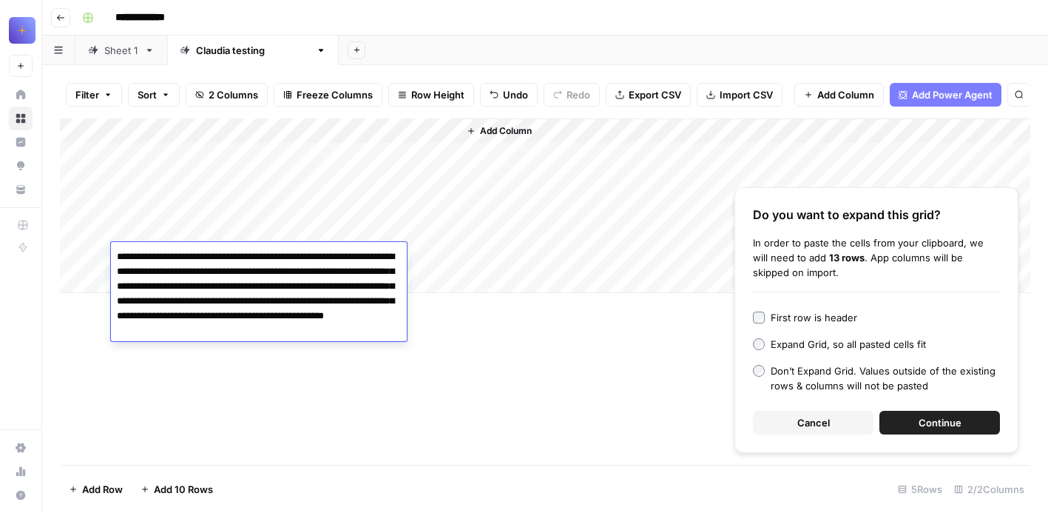
type textarea "**********"
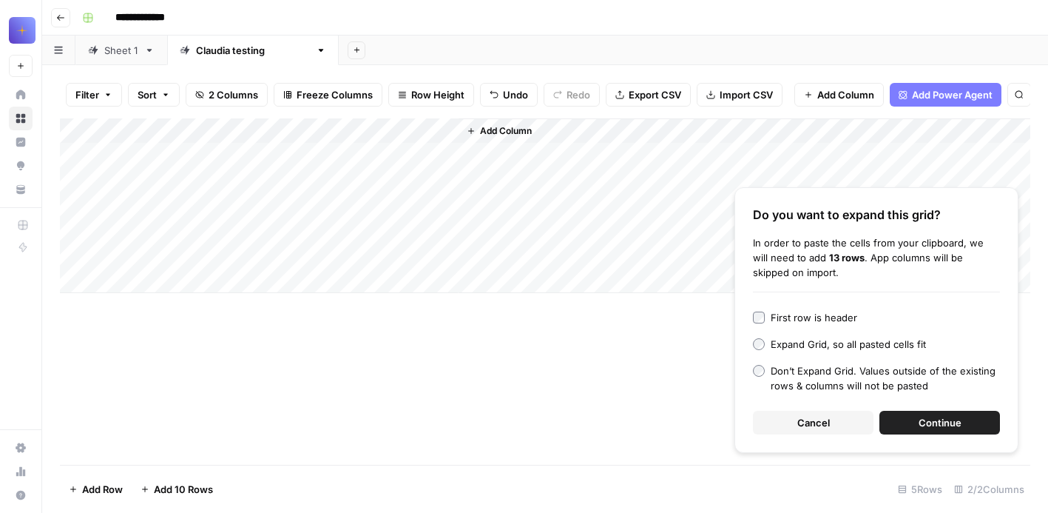
click at [254, 385] on div "Add Column Do you want to expand this grid? In order to paste the cells from yo…" at bounding box center [545, 291] width 970 height 346
click at [224, 283] on div "Add Column" at bounding box center [545, 205] width 970 height 175
type textarea "**********"
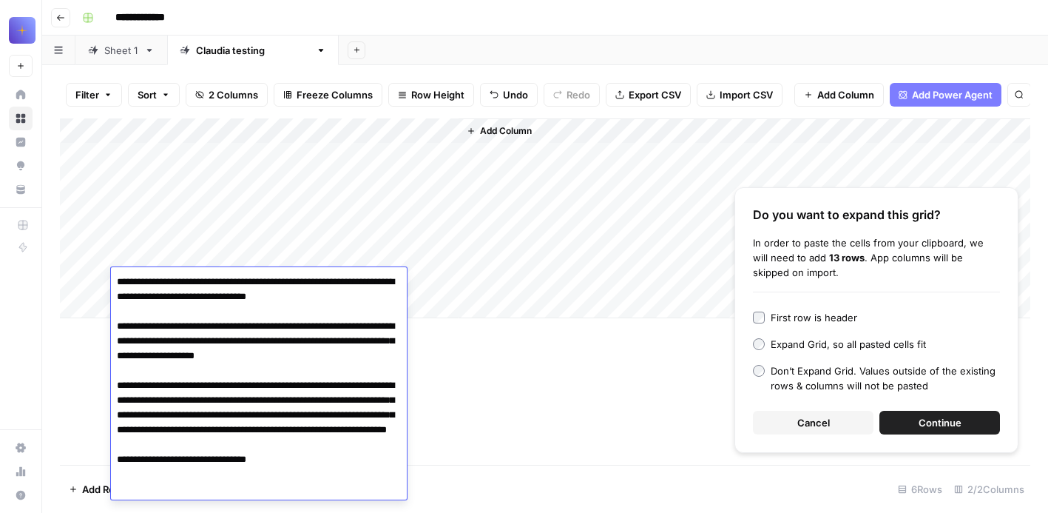
click at [482, 391] on div "Add Column Do you want to expand this grid? In order to paste the cells from yo…" at bounding box center [545, 291] width 970 height 346
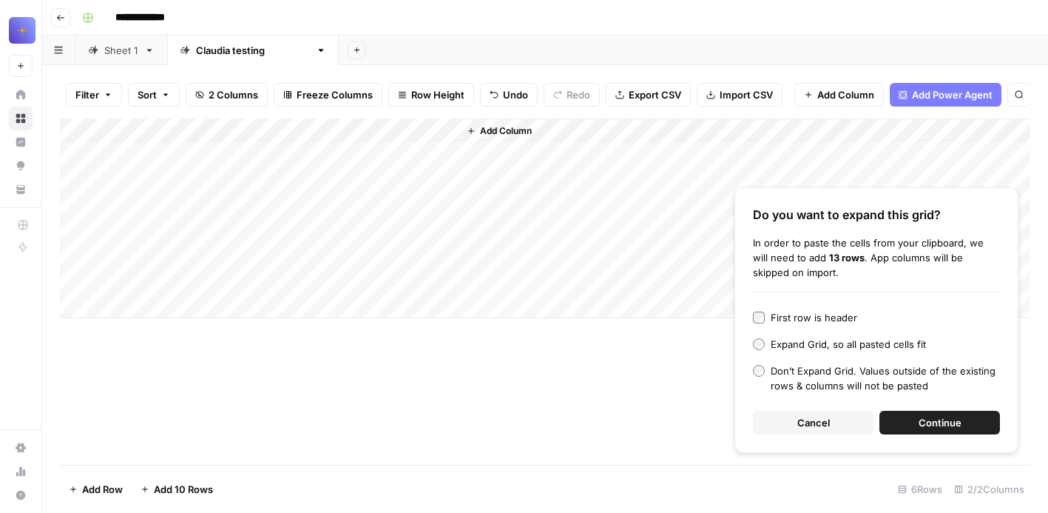
click at [243, 303] on div "Add Column" at bounding box center [545, 218] width 970 height 200
paste textarea "**********"
type textarea "**********"
click at [526, 401] on div "Add Column Do you want to expand this grid? In order to paste the cells from yo…" at bounding box center [545, 291] width 970 height 346
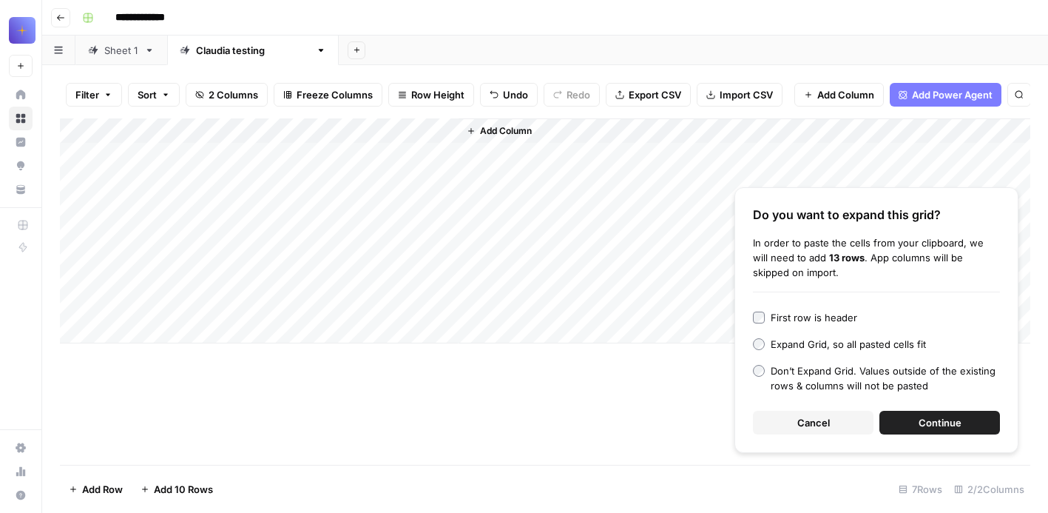
click at [817, 424] on span "Cancel" at bounding box center [813, 422] width 33 height 15
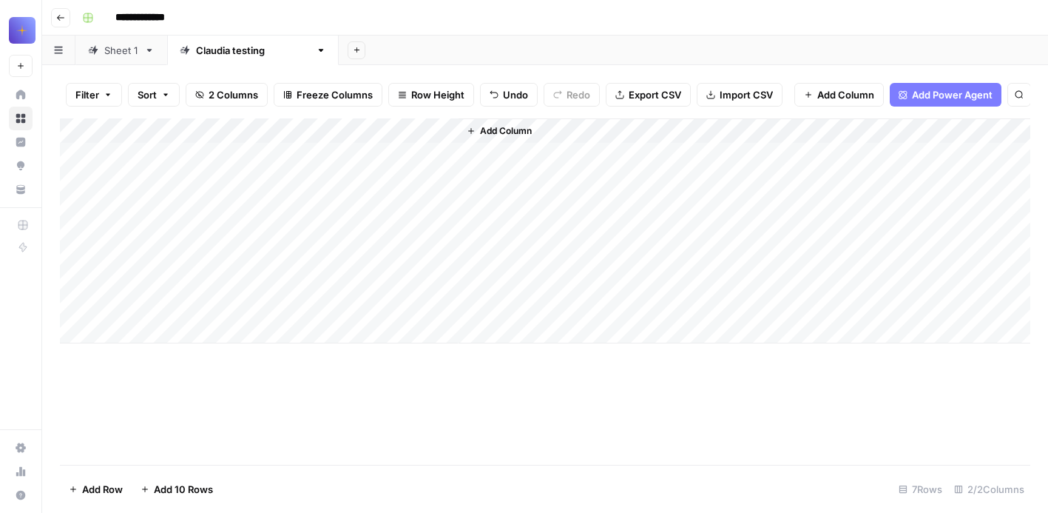
click at [504, 133] on span "Add Column" at bounding box center [506, 130] width 52 height 13
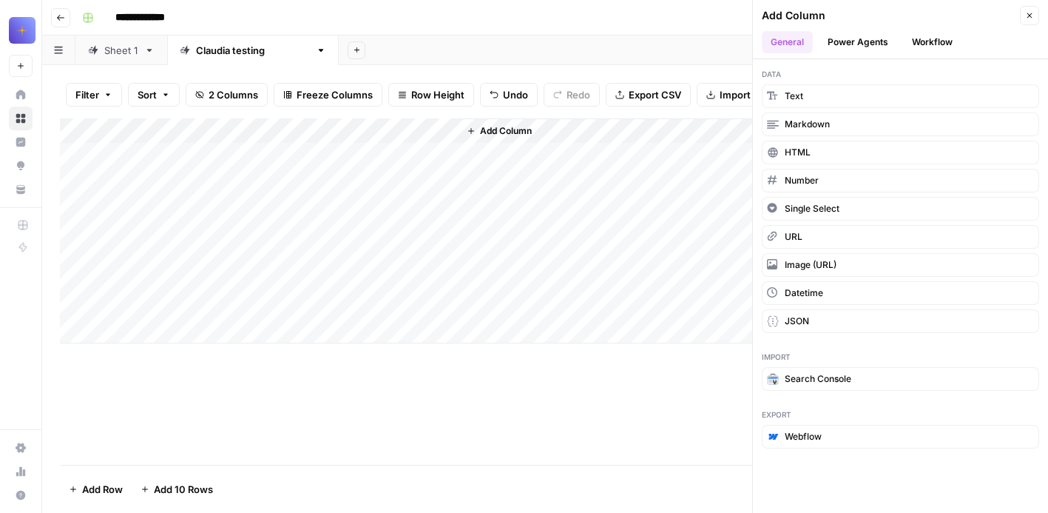
click at [865, 51] on button "Power Agents" at bounding box center [858, 42] width 78 height 22
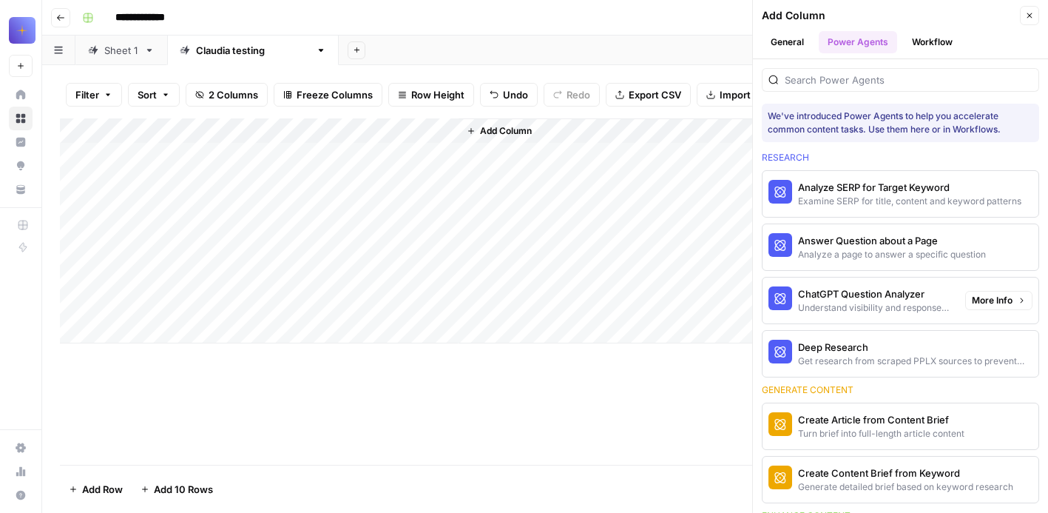
click at [930, 302] on div "Understand visibility and response sentiment in ChatGPT" at bounding box center [875, 307] width 155 height 13
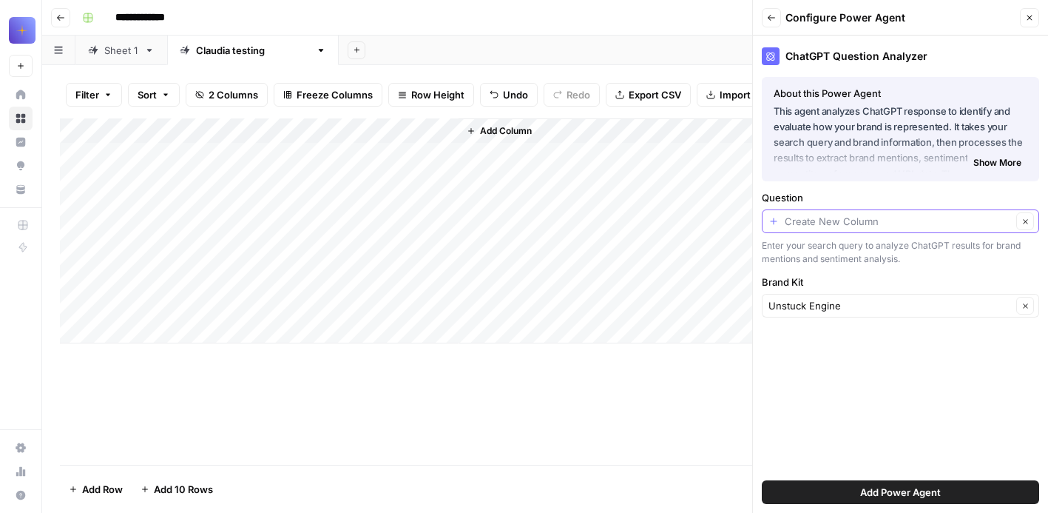
click at [921, 226] on input "Question" at bounding box center [898, 221] width 227 height 15
type input "Create New Column"
click at [925, 189] on div "ChatGPT Question Analyzer About this Power Agent This agent analyzes ChatGPT re…" at bounding box center [900, 273] width 295 height 477
click at [915, 212] on div "Create New Column Clear" at bounding box center [900, 221] width 277 height 24
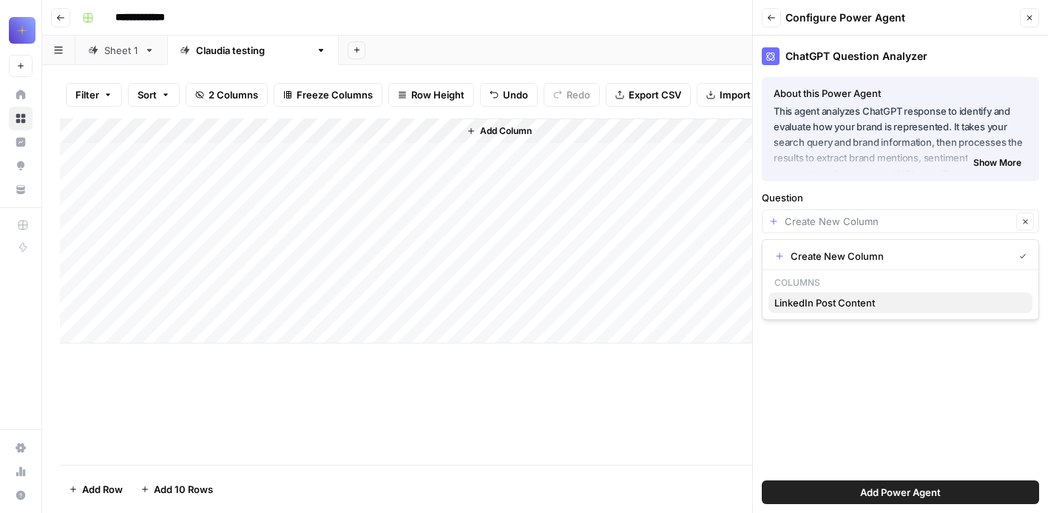
click at [893, 300] on span "LinkedIn Post Content" at bounding box center [897, 302] width 246 height 15
type input "LinkedIn Post Content"
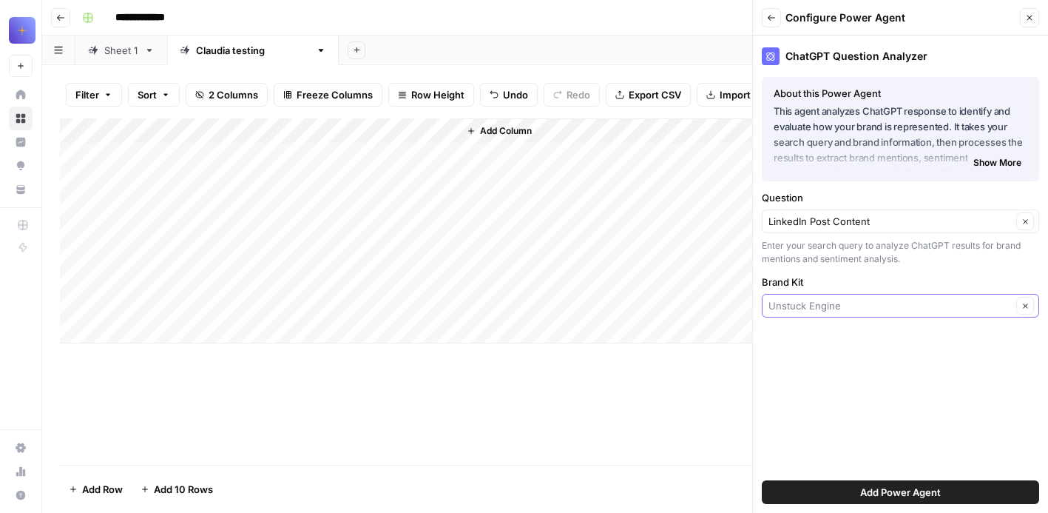
click at [900, 301] on input "Brand Kit" at bounding box center [889, 305] width 243 height 15
type input "Unstuck Engine"
click at [903, 260] on div "Enter your search query to analyze ChatGPT results for brand mentions and senti…" at bounding box center [900, 252] width 277 height 27
click at [903, 490] on span "Add Power Agent" at bounding box center [900, 491] width 81 height 15
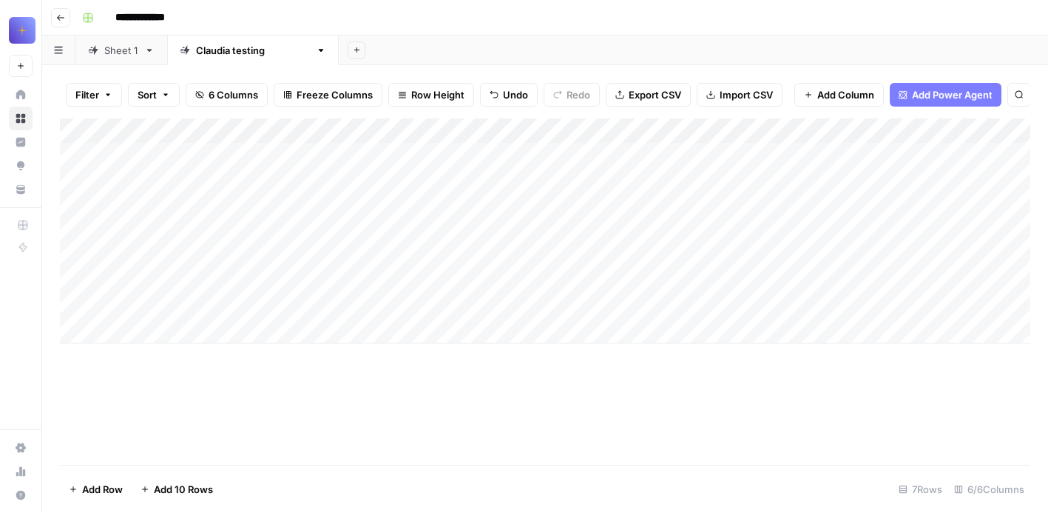
scroll to position [0, 108]
click at [978, 125] on span "Add Column" at bounding box center [996, 130] width 52 height 13
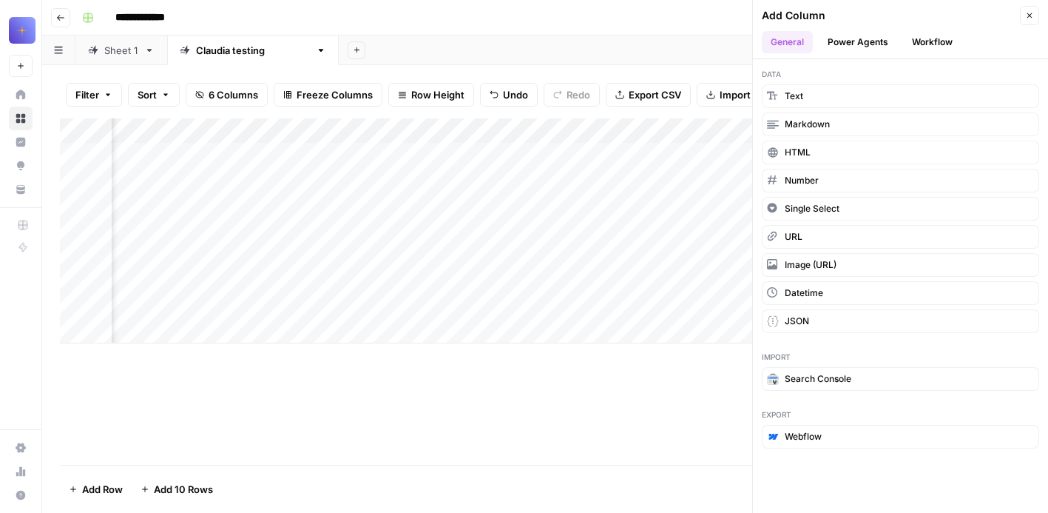
click at [871, 35] on button "Power Agents" at bounding box center [858, 42] width 78 height 22
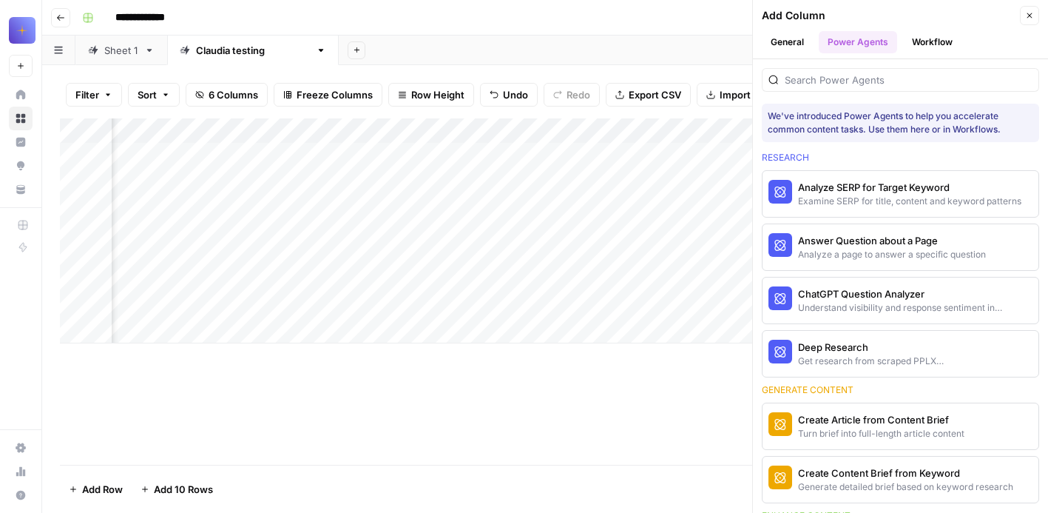
click at [885, 360] on div "Get research from scraped PPLX sources to prevent source hallucination" at bounding box center [875, 360] width 155 height 13
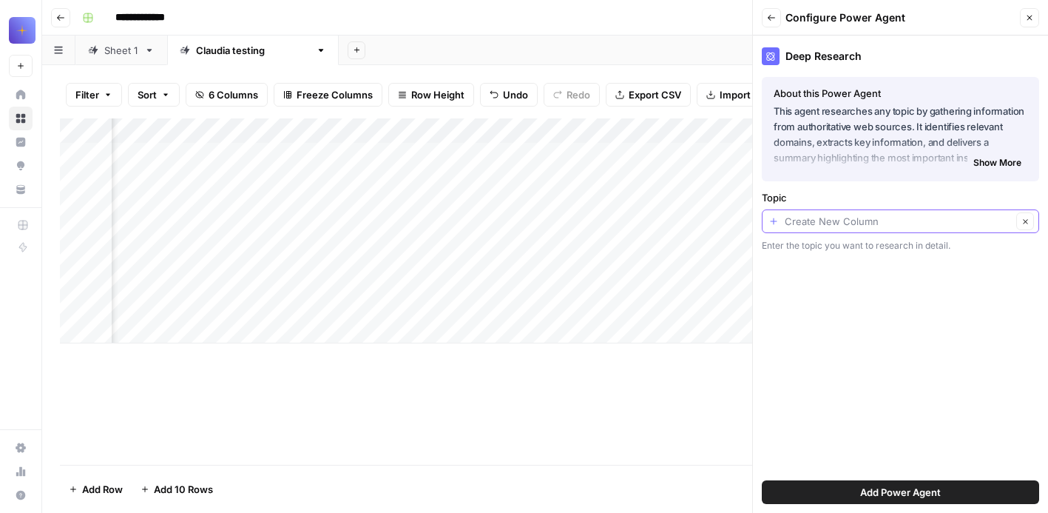
click at [885, 220] on input "Topic" at bounding box center [898, 221] width 227 height 15
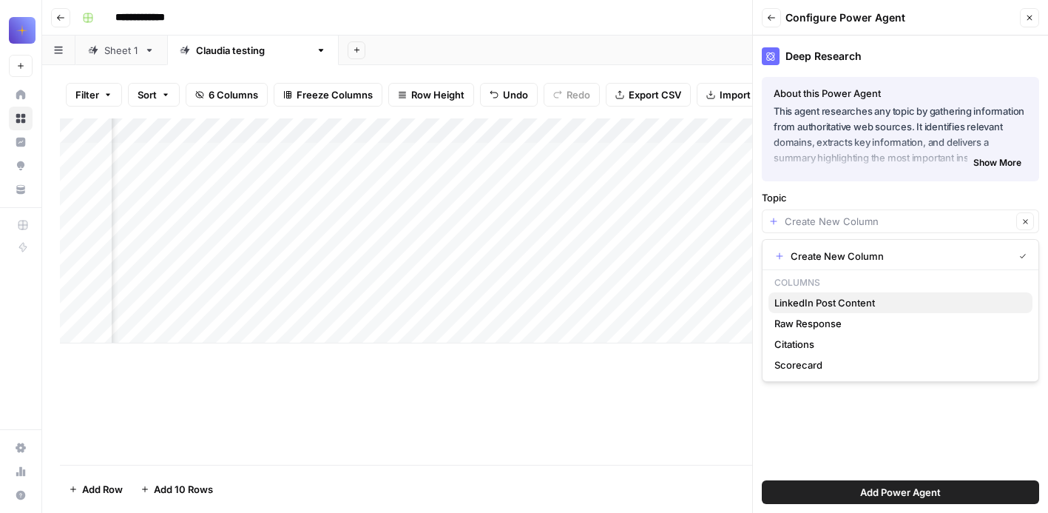
click at [853, 304] on span "LinkedIn Post Content" at bounding box center [897, 302] width 246 height 15
type input "LinkedIn Post Content"
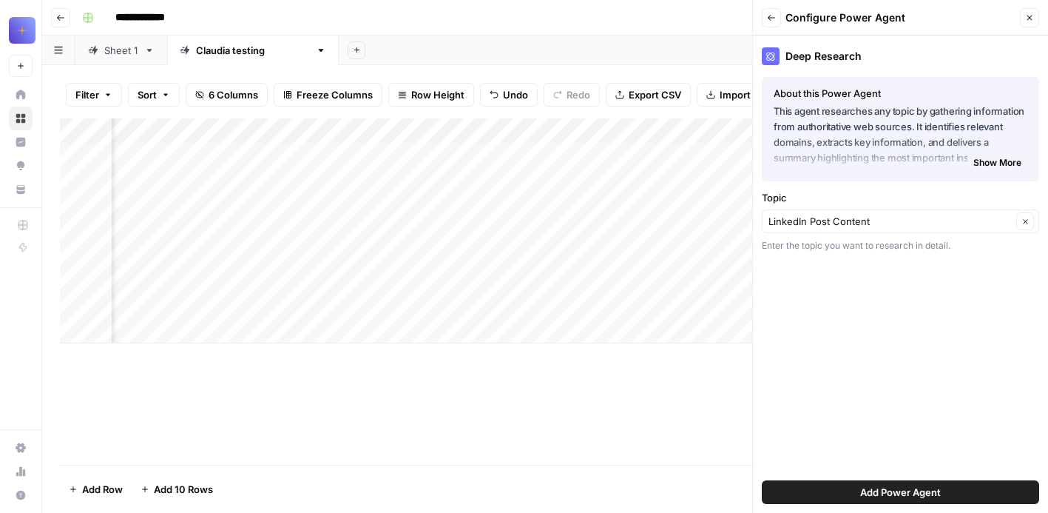
click at [1002, 165] on span "Show More" at bounding box center [997, 162] width 48 height 13
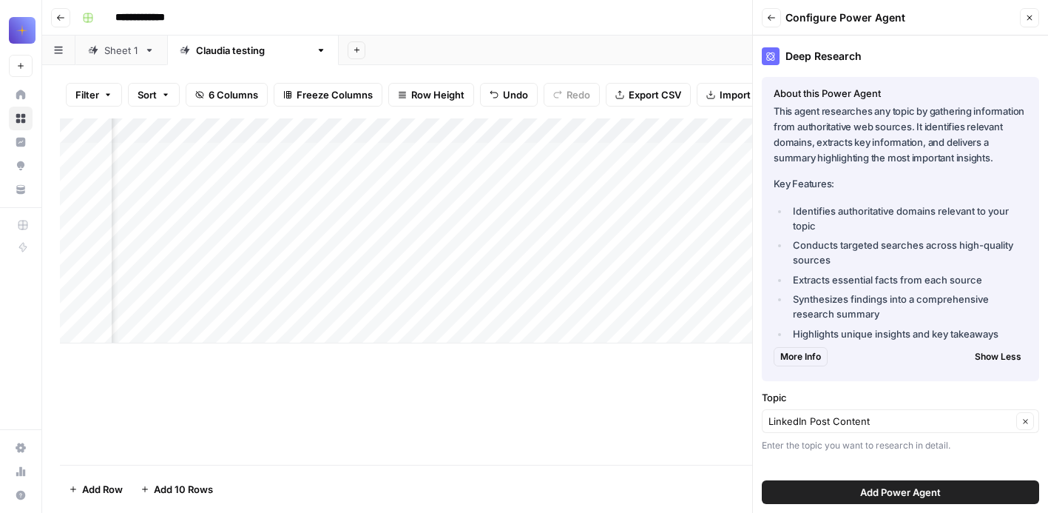
click at [873, 489] on span "Add Power Agent" at bounding box center [900, 491] width 81 height 15
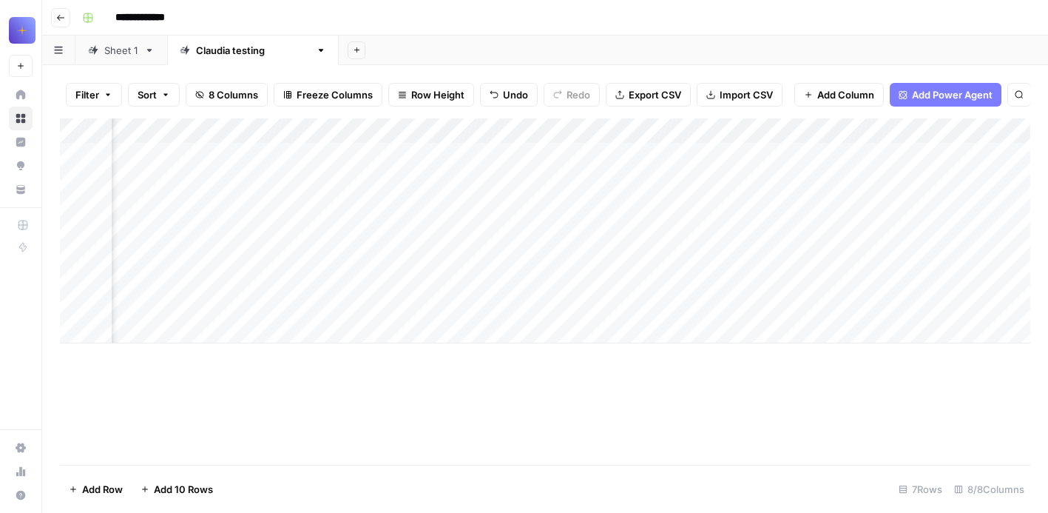
scroll to position [0, 382]
click at [990, 126] on span "Add Column" at bounding box center [996, 130] width 52 height 13
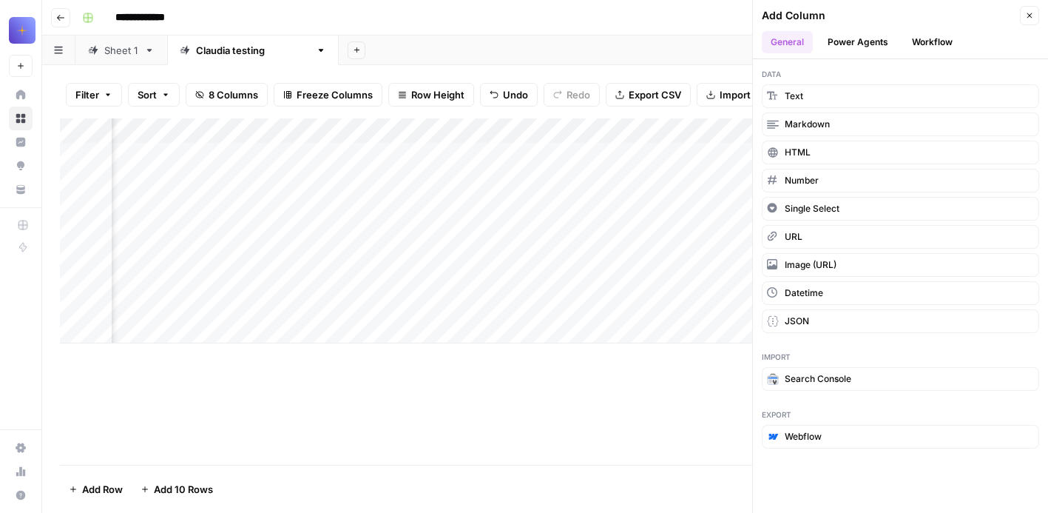
click at [921, 40] on button "Workflow" at bounding box center [932, 42] width 58 height 22
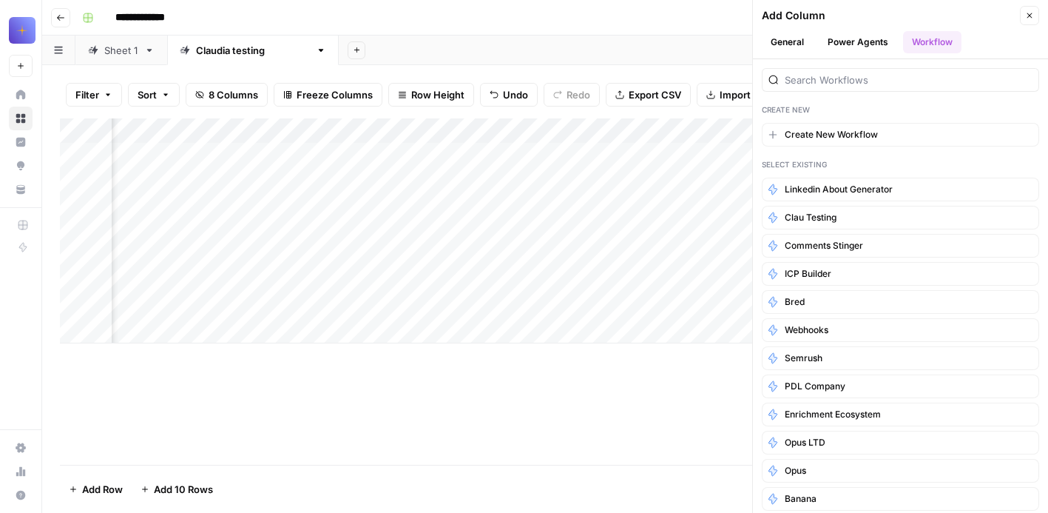
click at [678, 403] on div "Add Column" at bounding box center [545, 291] width 970 height 346
click at [594, 409] on div "Add Column" at bounding box center [545, 291] width 970 height 346
click at [650, 388] on div "Add Column" at bounding box center [545, 291] width 970 height 346
click at [1029, 7] on button "Close" at bounding box center [1029, 15] width 19 height 19
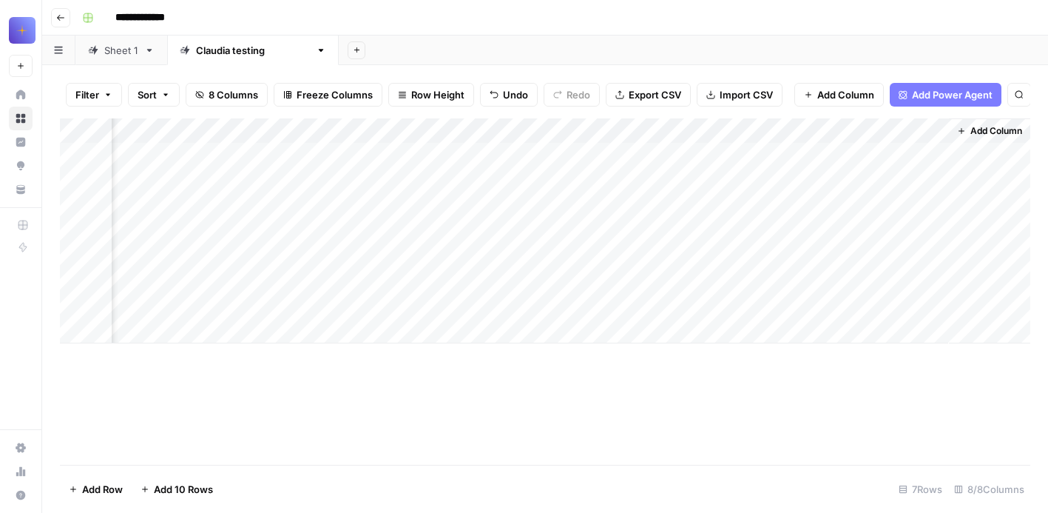
scroll to position [0, 0]
click at [460, 122] on div "Add Column" at bounding box center [545, 230] width 970 height 225
click at [373, 132] on div "Add Column" at bounding box center [545, 230] width 970 height 225
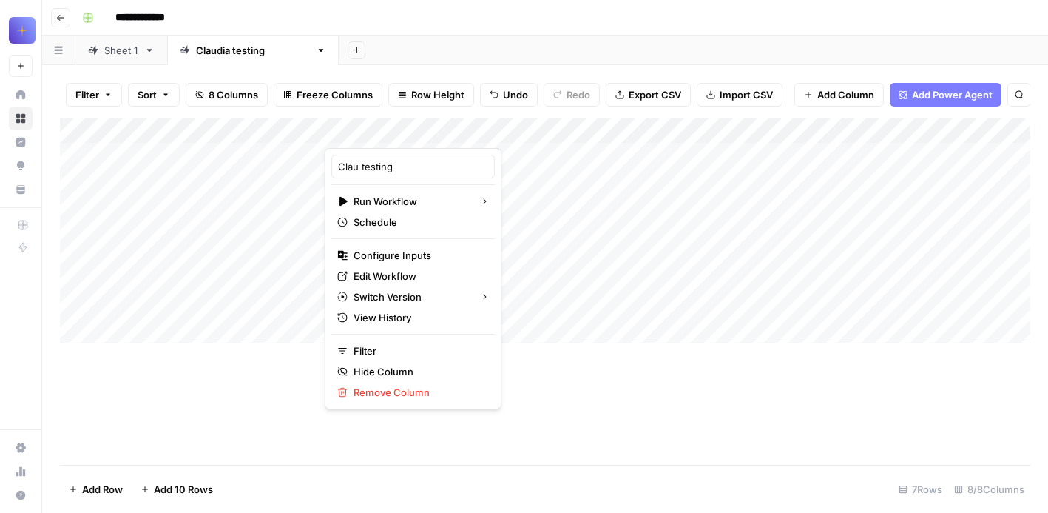
click at [479, 390] on div "Add Column" at bounding box center [545, 291] width 970 height 346
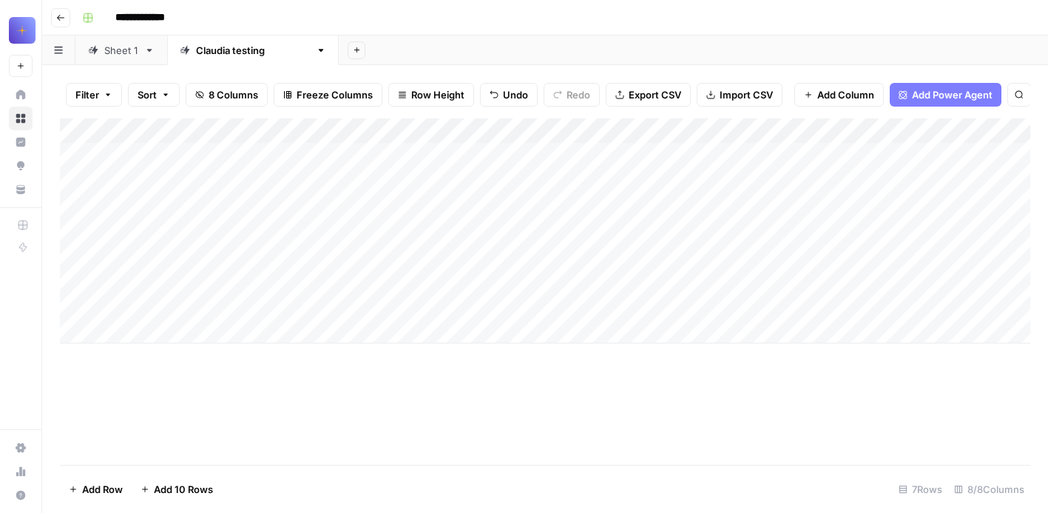
click at [394, 419] on div "Add Column" at bounding box center [545, 291] width 970 height 346
click at [455, 133] on div "Add Column" at bounding box center [545, 230] width 970 height 225
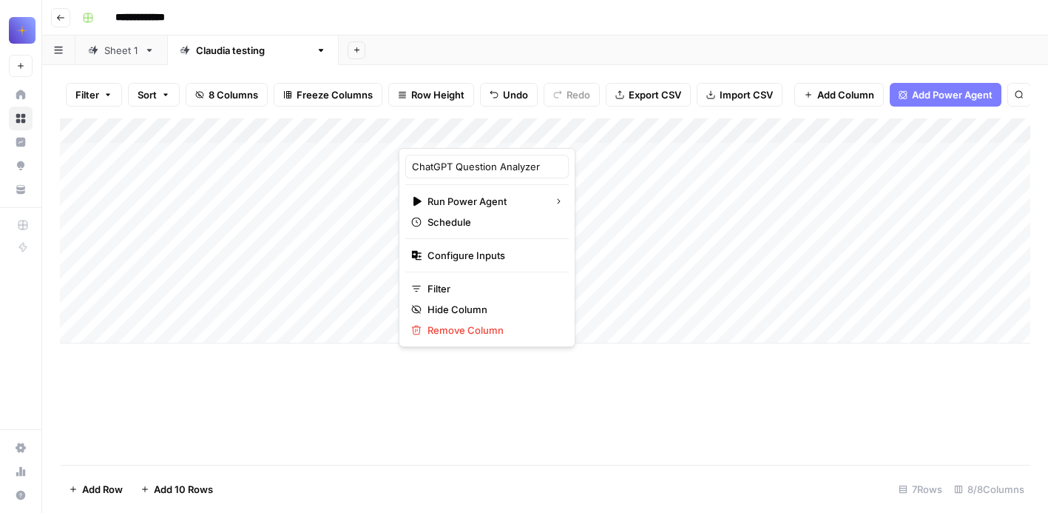
click at [354, 132] on div "Add Column" at bounding box center [545, 230] width 970 height 225
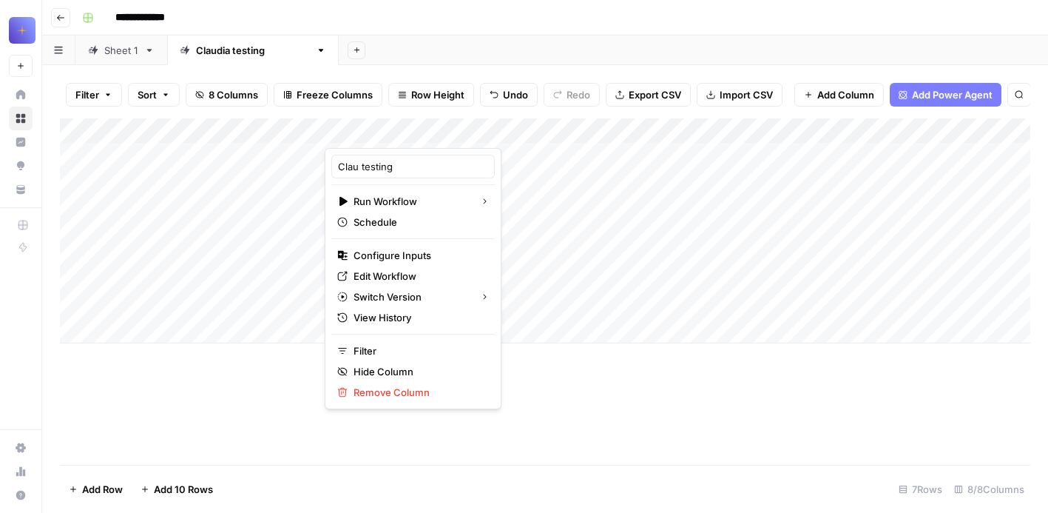
click at [382, 126] on div at bounding box center [362, 133] width 75 height 30
click at [388, 130] on div at bounding box center [362, 133] width 75 height 30
click at [389, 64] on div "Add Sheet" at bounding box center [693, 50] width 709 height 30
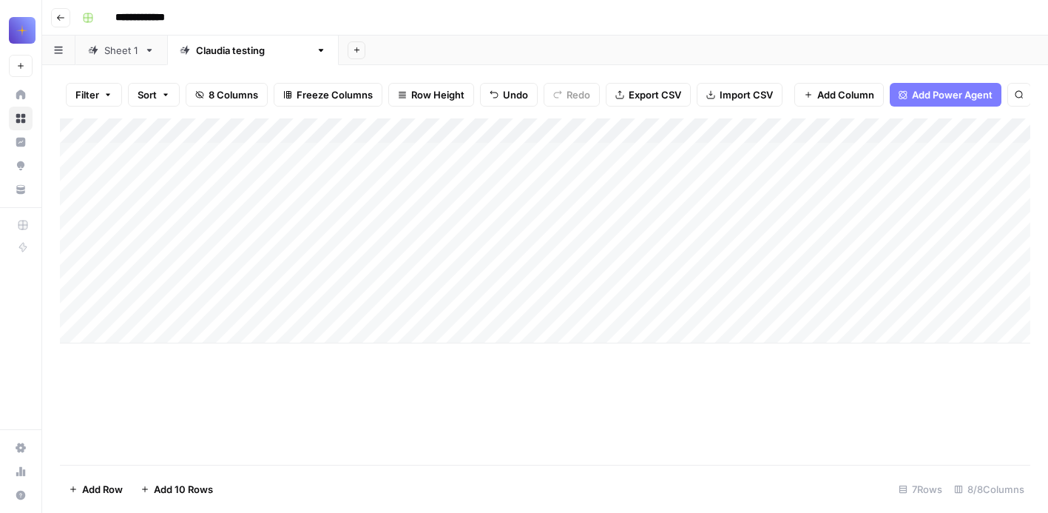
click at [387, 133] on div "Add Column" at bounding box center [545, 230] width 970 height 225
click at [427, 429] on div "Add Column" at bounding box center [545, 291] width 970 height 346
drag, startPoint x: 399, startPoint y: 128, endPoint x: 514, endPoint y: 133, distance: 115.5
click at [514, 133] on div "Add Column" at bounding box center [545, 230] width 970 height 225
drag, startPoint x: 515, startPoint y: 123, endPoint x: 473, endPoint y: 123, distance: 42.9
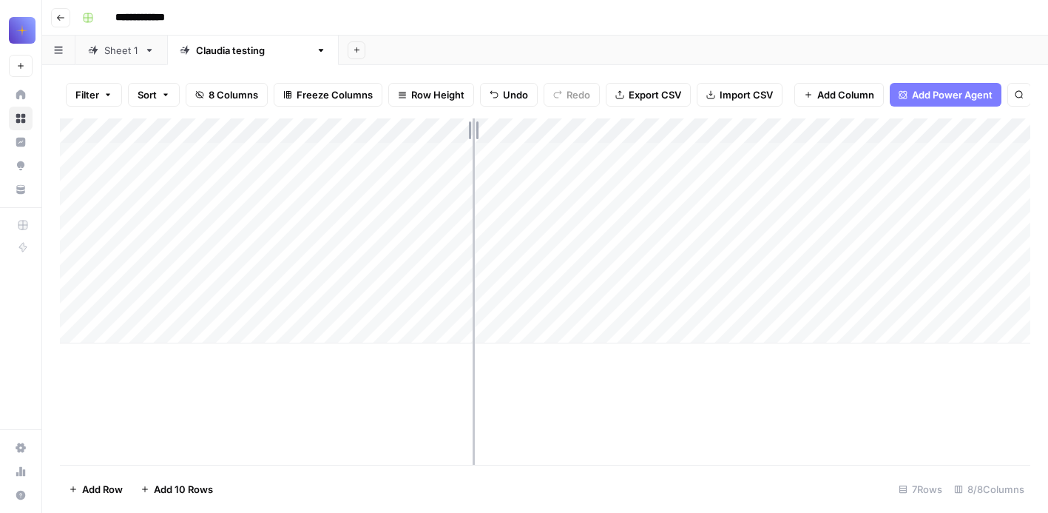
click at [473, 123] on div "Add Column" at bounding box center [545, 230] width 970 height 225
click at [819, 98] on span "Add Column" at bounding box center [845, 94] width 57 height 15
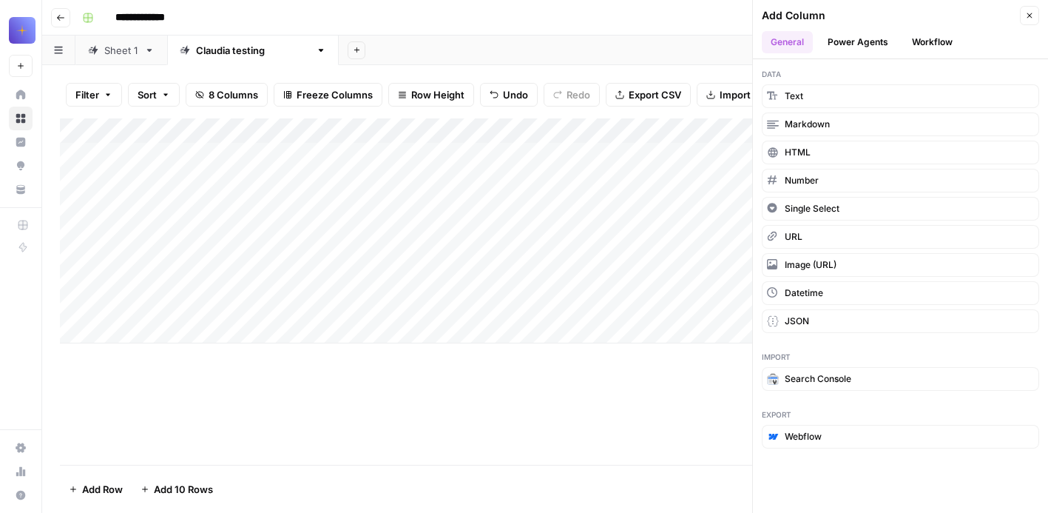
click at [930, 41] on button "Workflow" at bounding box center [932, 42] width 58 height 22
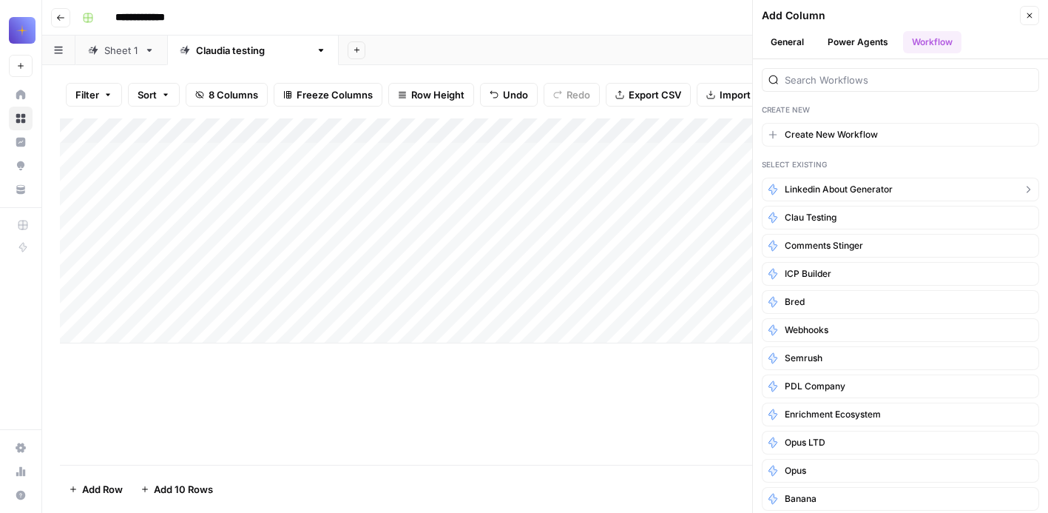
click at [854, 190] on span "Linkedin About Generator" at bounding box center [839, 189] width 108 height 13
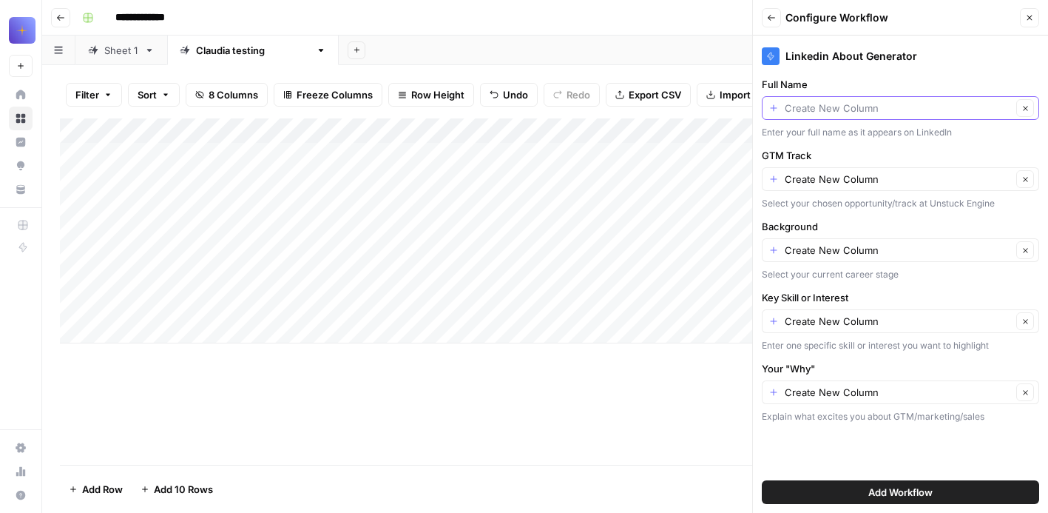
click at [842, 108] on input "Full Name" at bounding box center [898, 108] width 227 height 15
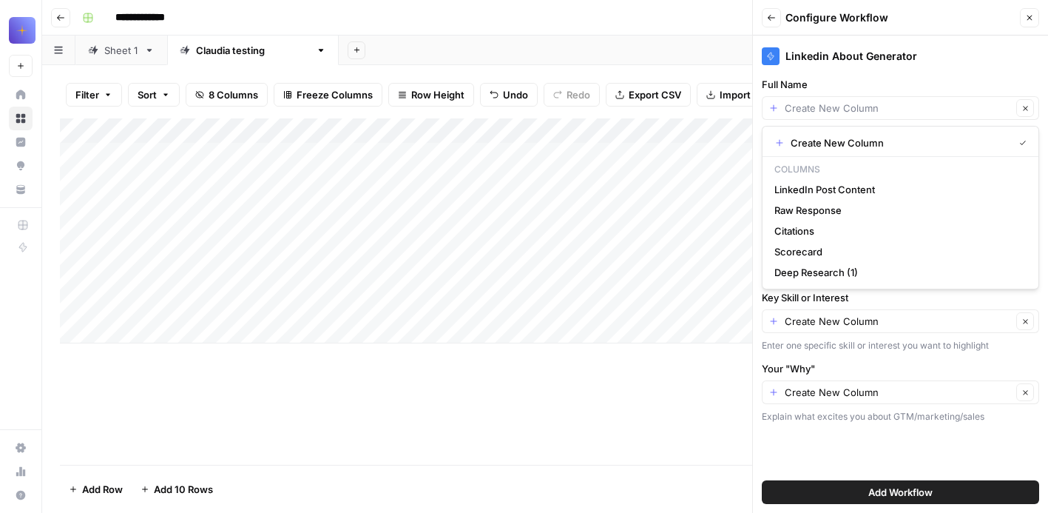
type input "Create New Column"
click at [887, 90] on label "Full Name" at bounding box center [900, 84] width 277 height 15
click at [887, 101] on input "Create New Column" at bounding box center [898, 108] width 227 height 15
click at [909, 66] on div "Linkedin About Generator" at bounding box center [900, 51] width 277 height 33
type input "Create New Column"
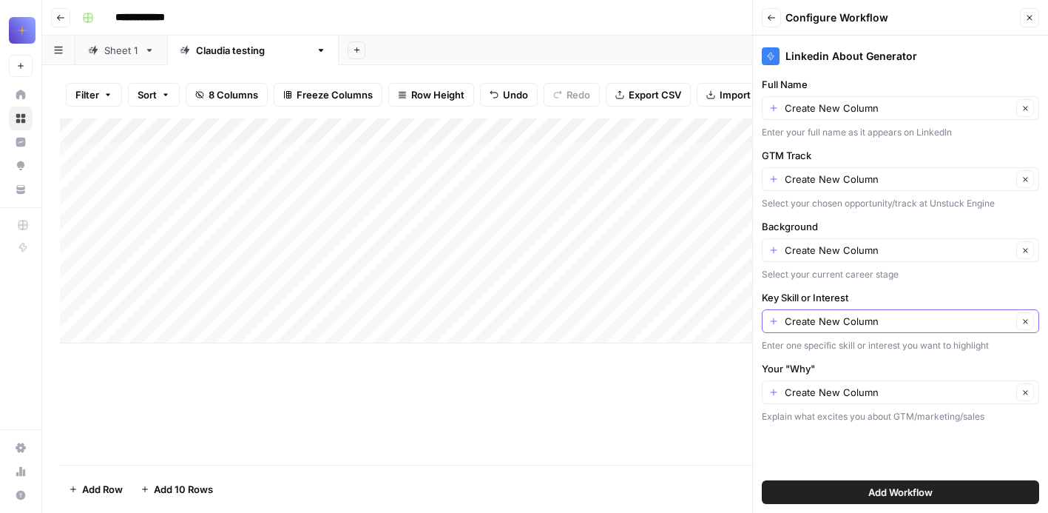
click at [872, 322] on input "Create New Column" at bounding box center [898, 321] width 227 height 15
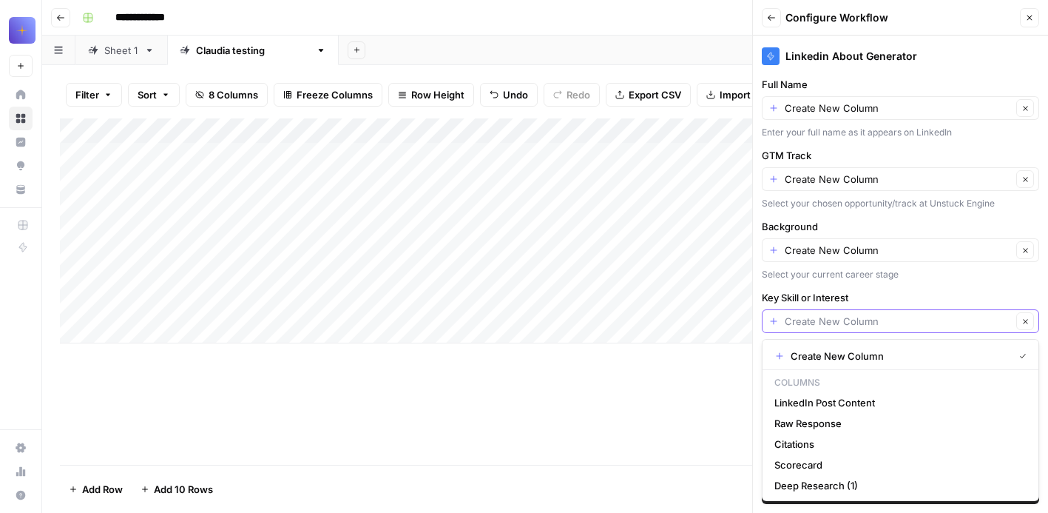
click at [872, 322] on input "Key Skill or Interest" at bounding box center [898, 321] width 227 height 15
click at [890, 277] on div "Select your current career stage" at bounding box center [900, 274] width 277 height 13
type input "Create New Column"
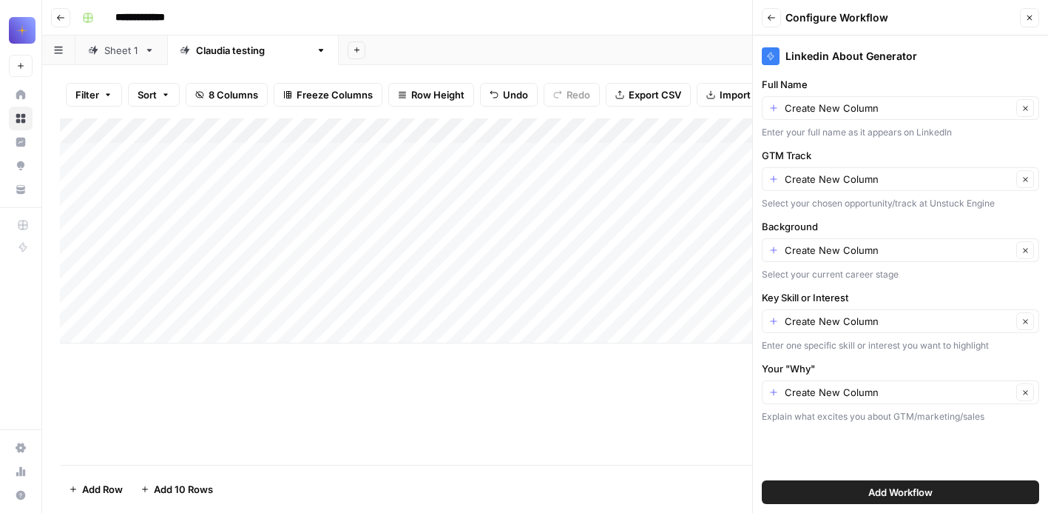
click at [767, 18] on icon "button" at bounding box center [771, 17] width 9 height 9
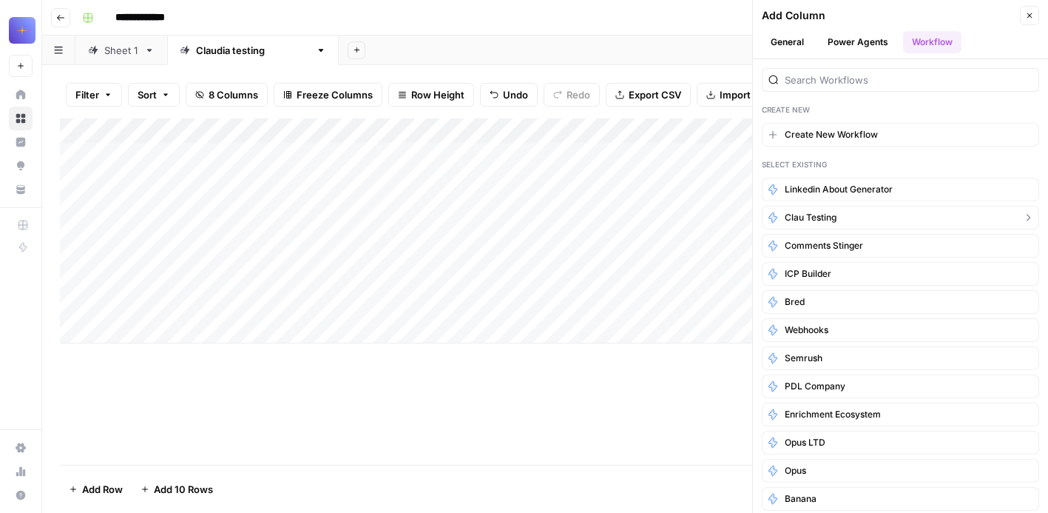
click at [811, 216] on span "Clau testing" at bounding box center [811, 217] width 52 height 13
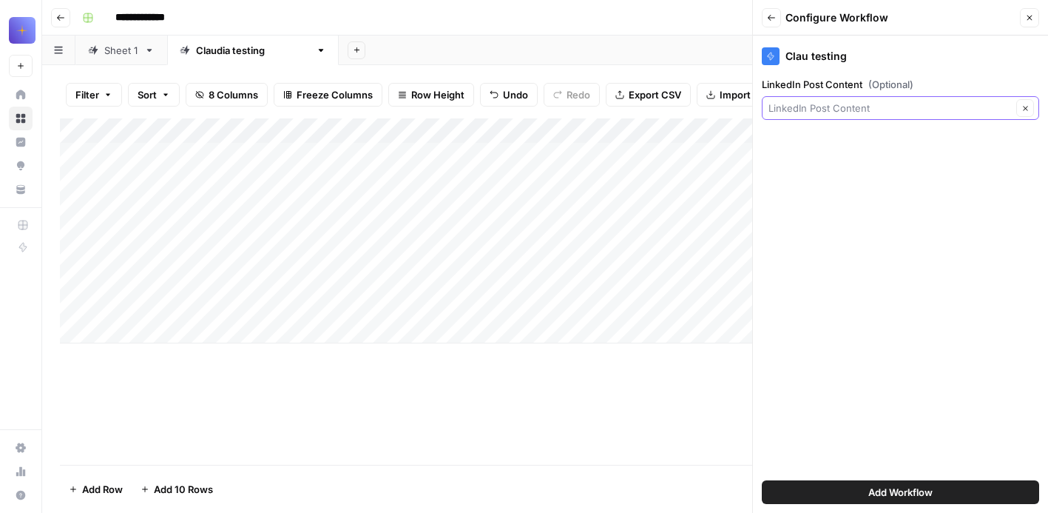
click at [844, 110] on input "LinkedIn Post Content (Optional)" at bounding box center [889, 108] width 243 height 15
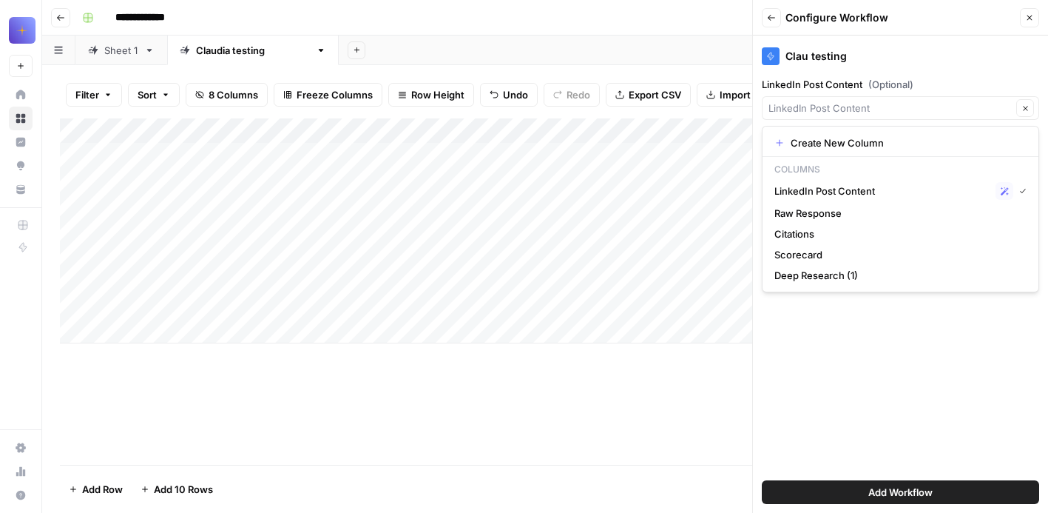
type input "LinkedIn Post Content"
click at [924, 74] on div "Clau testing LinkedIn Post Content (Optional) LinkedIn Post Content Clear Add W…" at bounding box center [900, 273] width 295 height 477
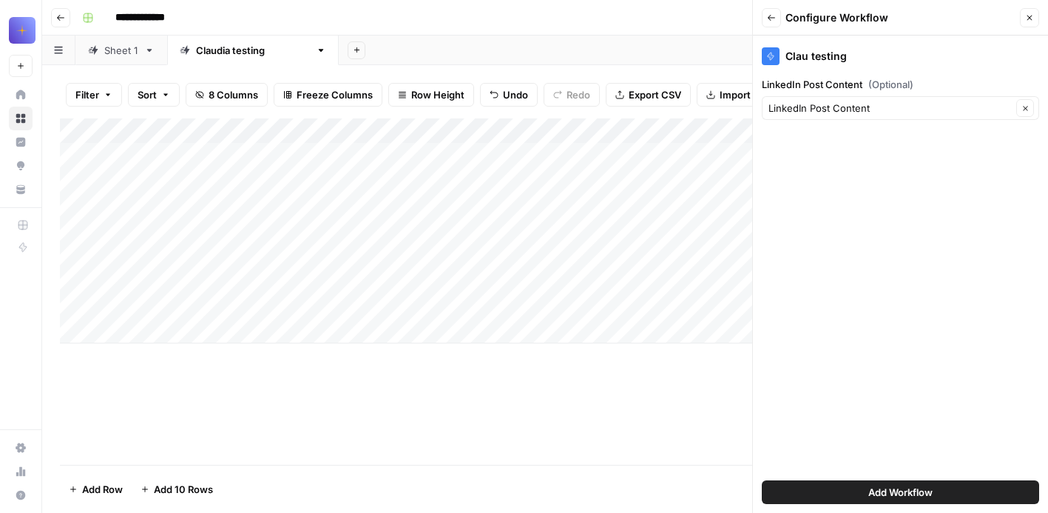
click at [774, 15] on icon "button" at bounding box center [771, 17] width 9 height 9
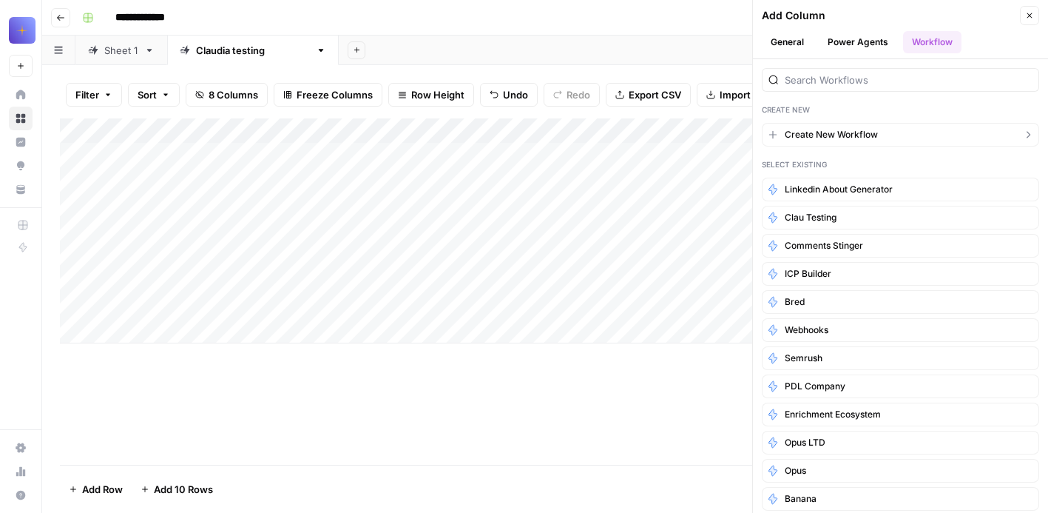
click at [832, 138] on span "Create New Workflow" at bounding box center [831, 134] width 93 height 13
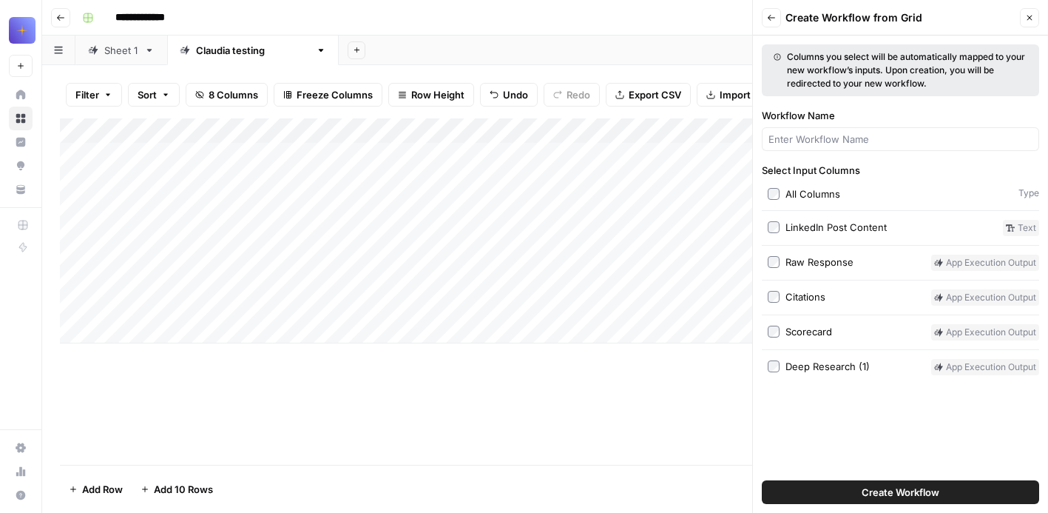
click at [832, 129] on div at bounding box center [900, 139] width 277 height 24
type input "TESTING #2"
click at [879, 497] on span "Create Workflow" at bounding box center [901, 491] width 78 height 15
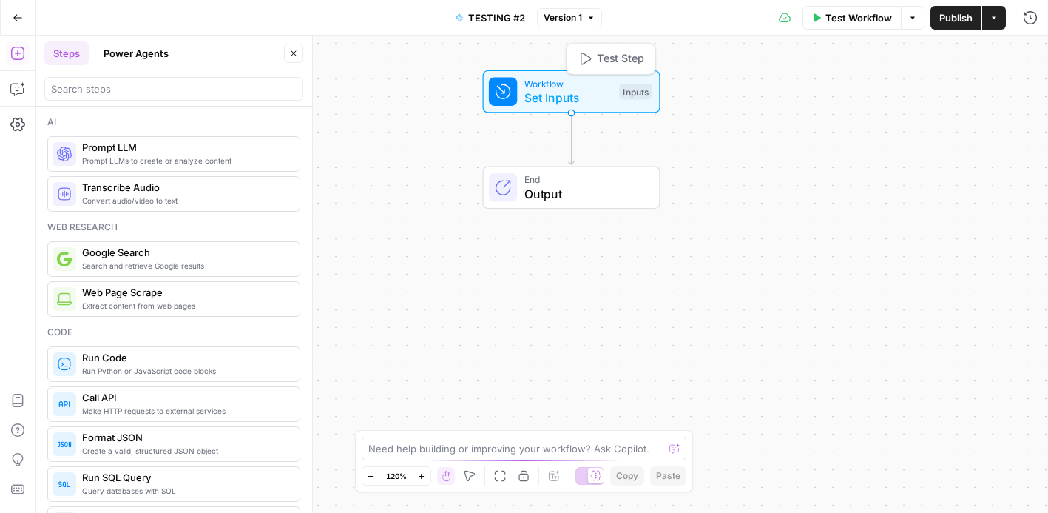
drag, startPoint x: 547, startPoint y: 229, endPoint x: 575, endPoint y: 65, distance: 165.8
click at [575, 89] on span "Set Inputs" at bounding box center [568, 98] width 88 height 18
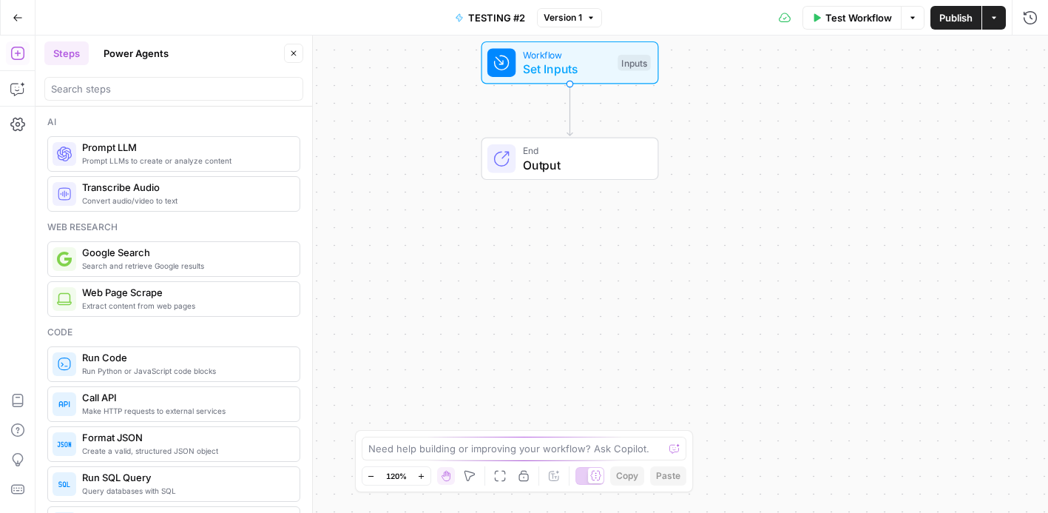
click at [545, 117] on div "Workflow Set Inputs Inputs End Output" at bounding box center [541, 273] width 1012 height 477
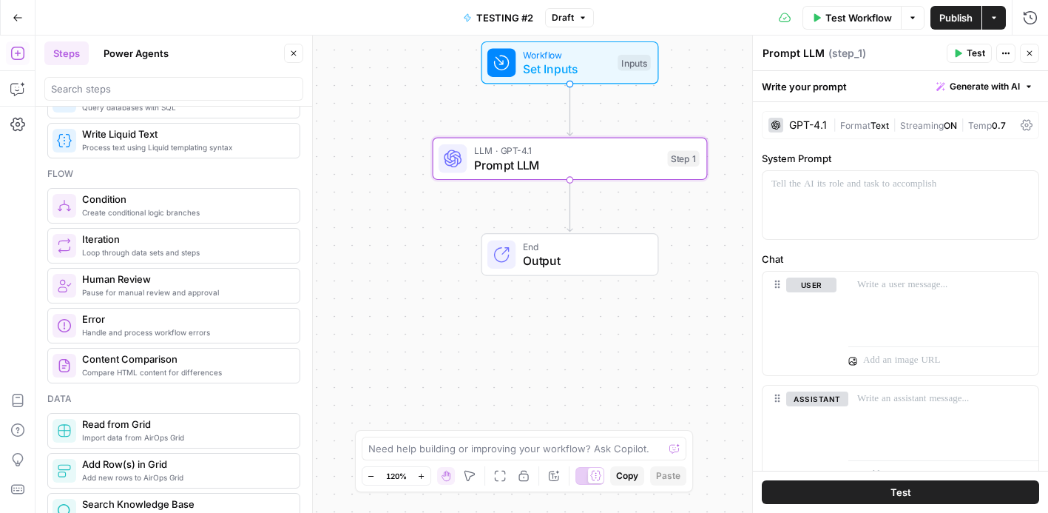
scroll to position [388, 0]
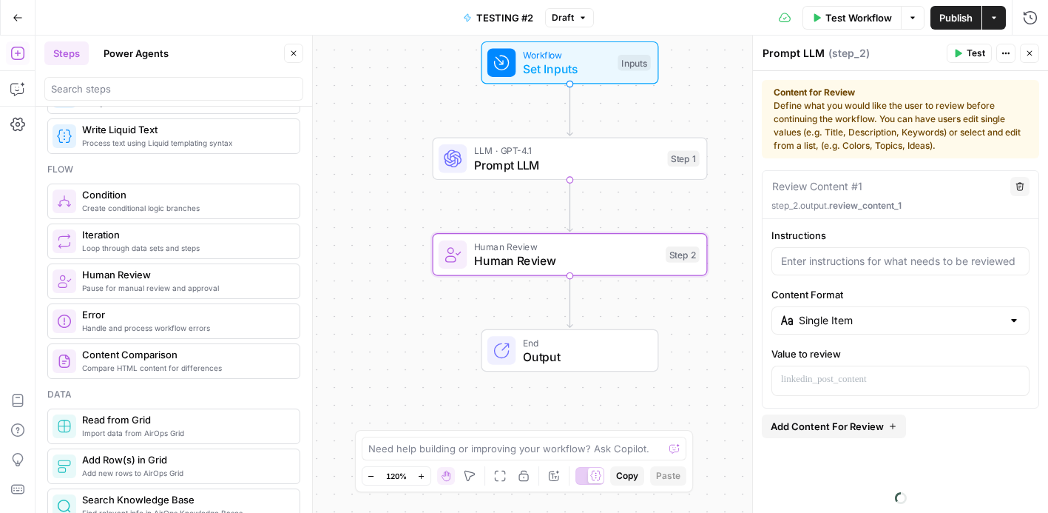
type textarea "Human Review"
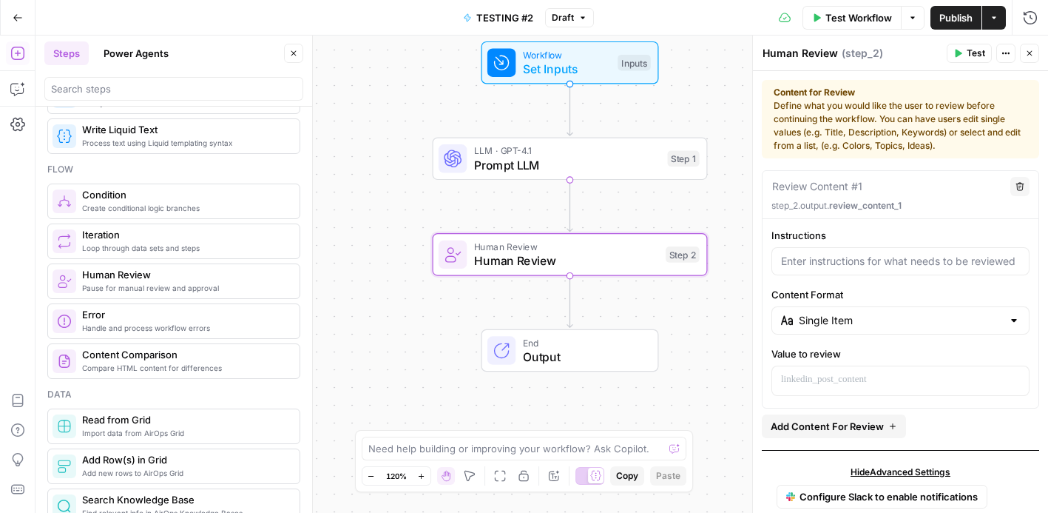
scroll to position [439, 0]
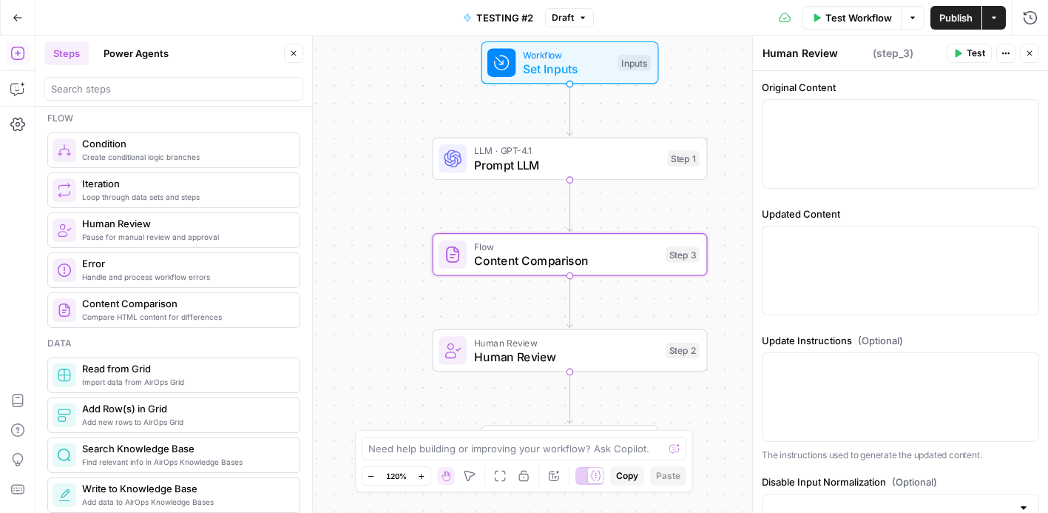
type textarea "Content Comparison"
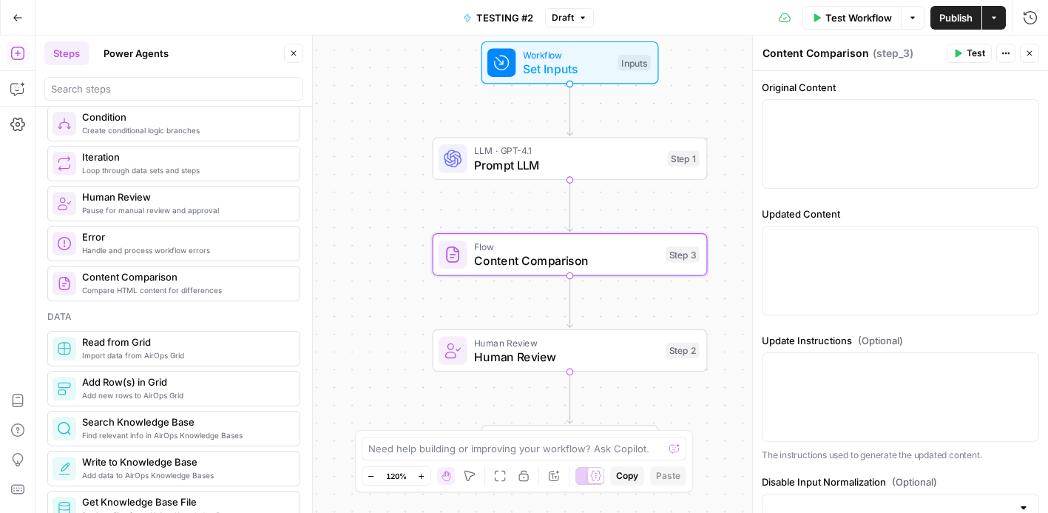
scroll to position [0, 0]
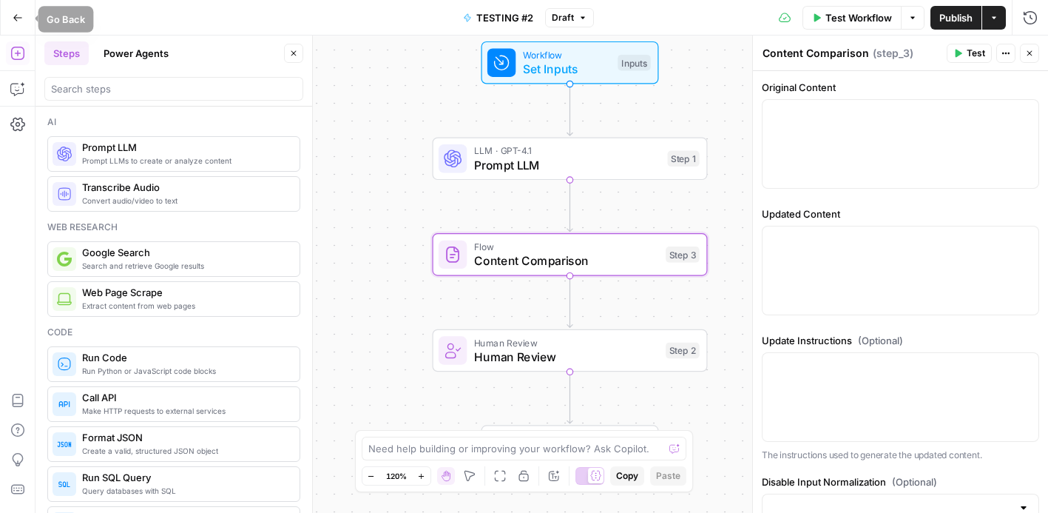
click at [10, 24] on button "Go Back" at bounding box center [17, 17] width 27 height 27
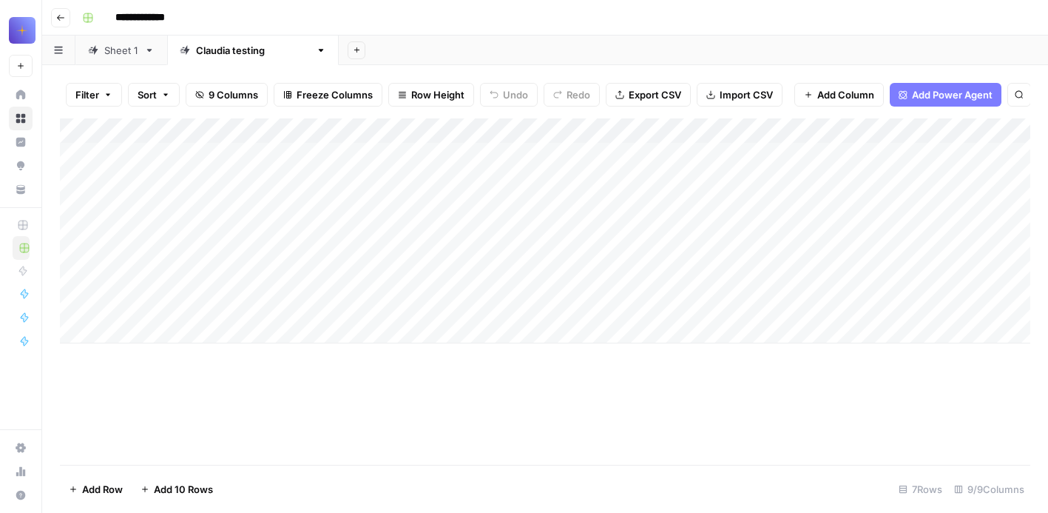
click at [399, 151] on div "Add Column" at bounding box center [545, 230] width 970 height 225
click at [457, 443] on div "Add Column" at bounding box center [545, 291] width 970 height 346
click at [399, 153] on div "Add Column" at bounding box center [545, 230] width 970 height 225
